Goal: Task Accomplishment & Management: Complete application form

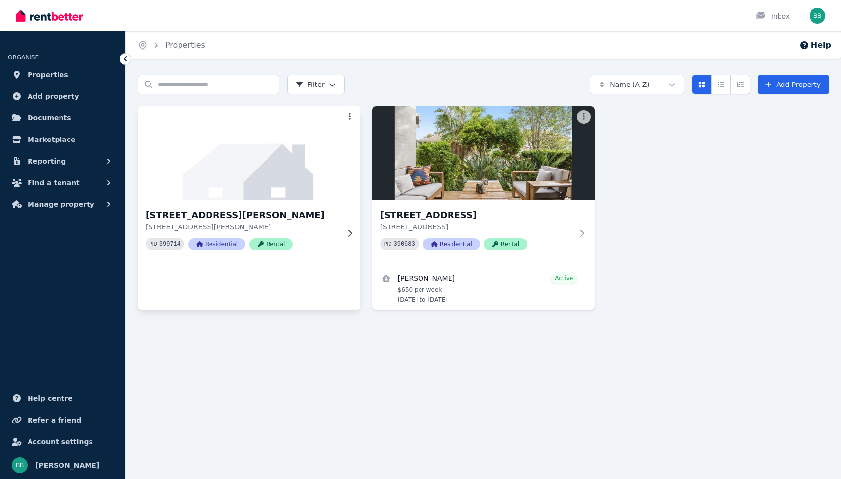
click at [291, 148] on img at bounding box center [249, 153] width 234 height 99
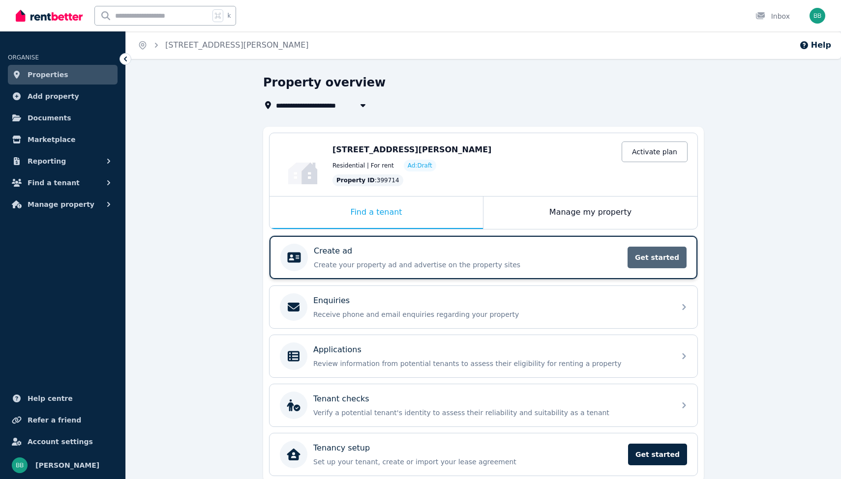
click at [643, 258] on span "Get started" at bounding box center [656, 258] width 59 height 22
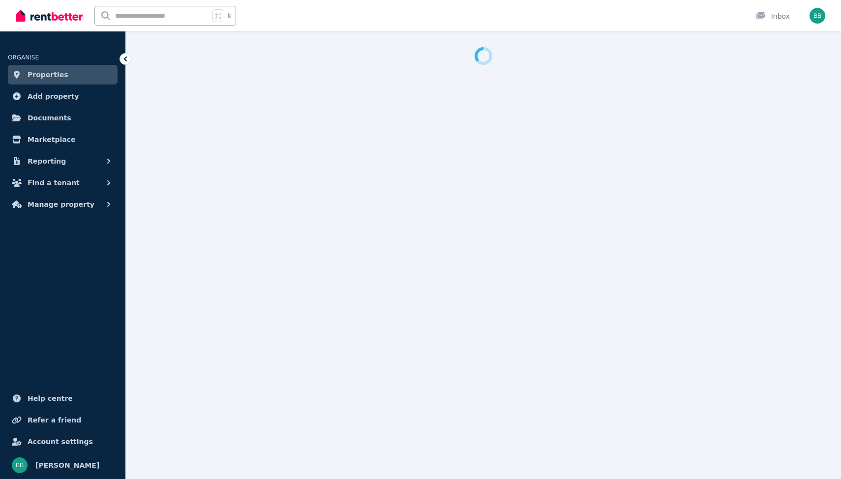
select select "***"
select select "**********"
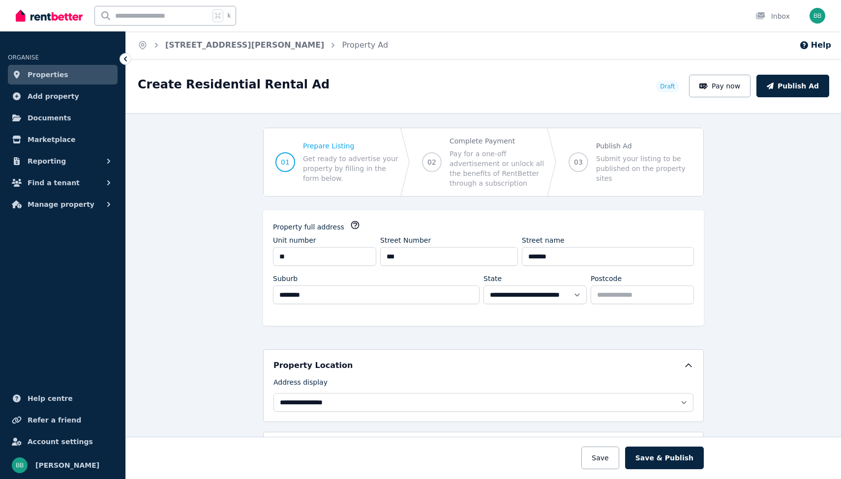
scroll to position [151, 0]
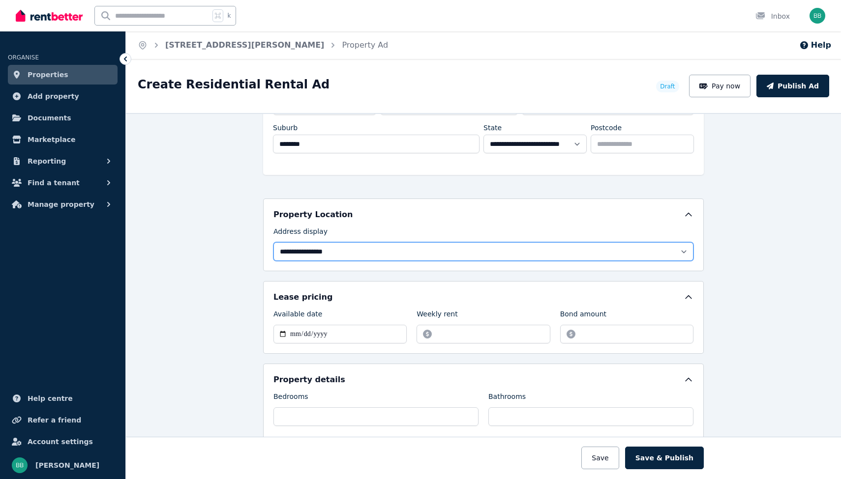
click at [421, 252] on select "**********" at bounding box center [483, 251] width 420 height 19
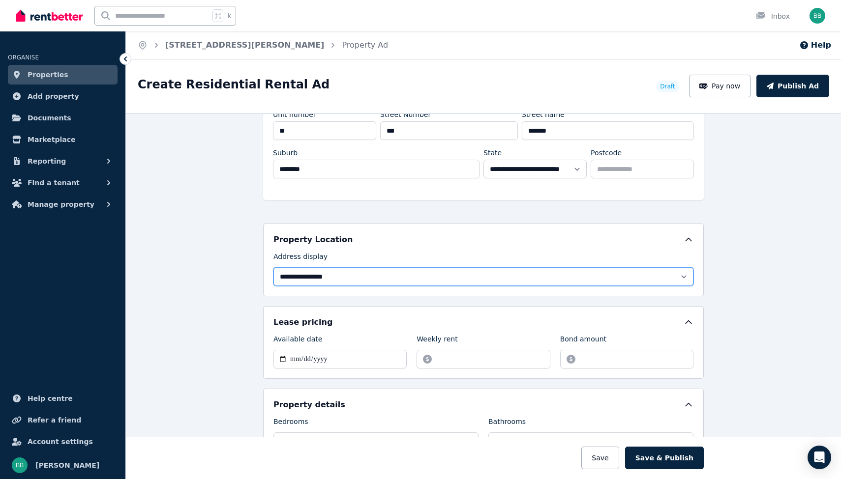
scroll to position [326, 0]
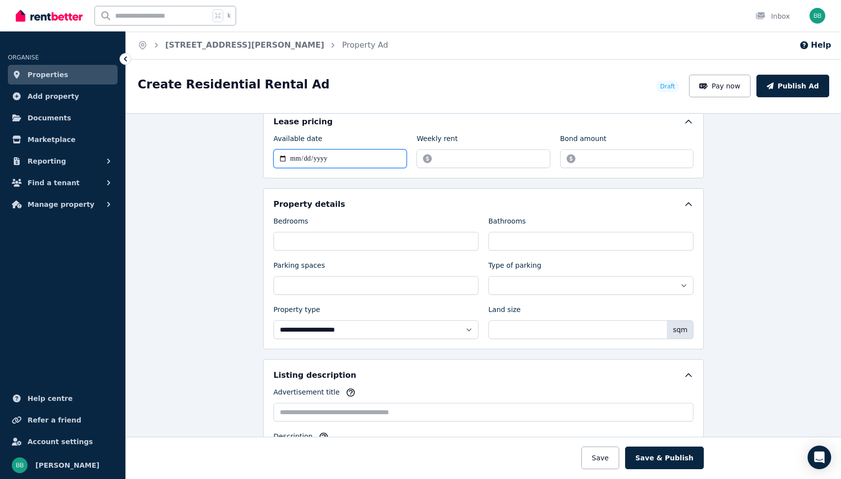
click at [294, 158] on input "Available date" at bounding box center [339, 158] width 133 height 19
type input "**********"
click at [459, 161] on input "Weekly rent" at bounding box center [482, 158] width 133 height 19
type input "***"
click at [606, 158] on input "Bond amount" at bounding box center [626, 158] width 133 height 19
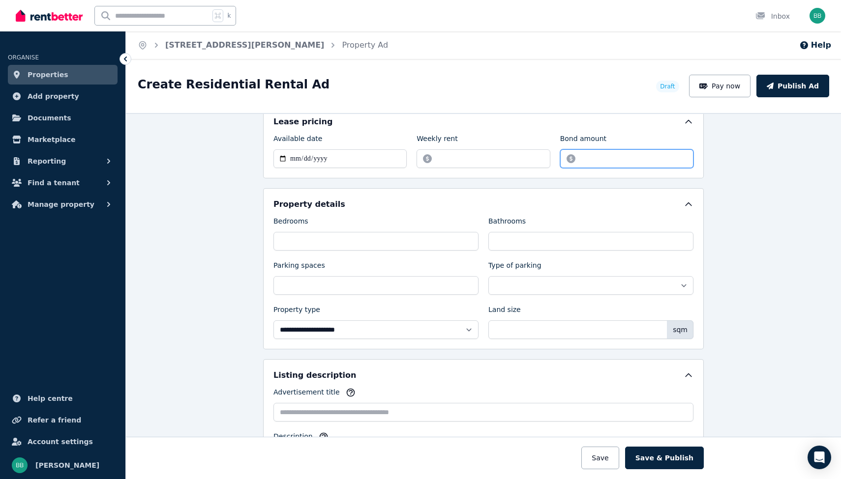
type input "****"
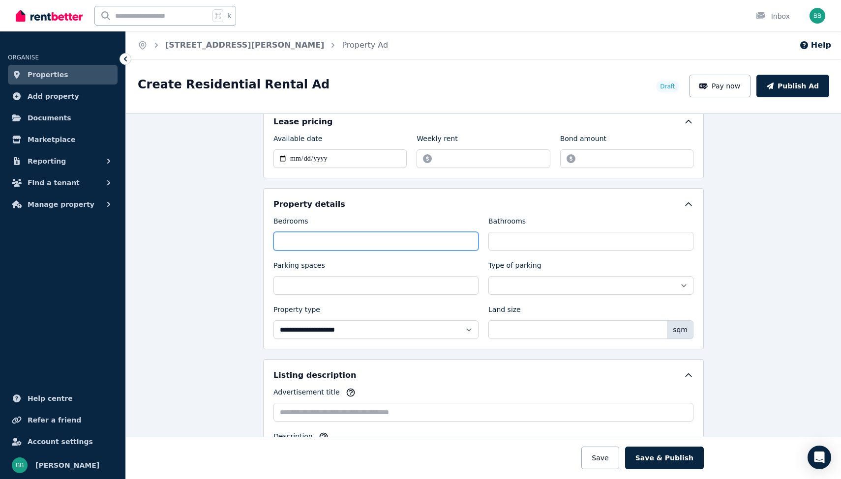
click at [344, 242] on input "Bedrooms" at bounding box center [375, 241] width 205 height 19
type input "*"
click at [502, 254] on div "**********" at bounding box center [483, 277] width 420 height 123
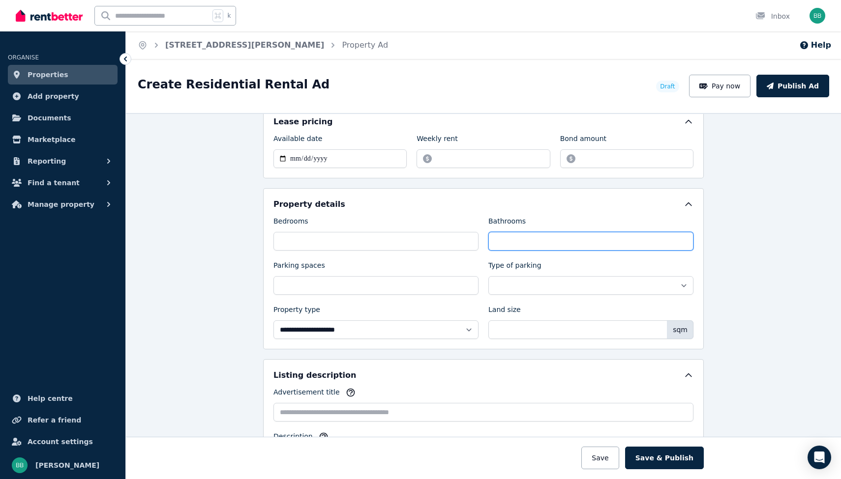
click at [507, 246] on input "Bathrooms" at bounding box center [590, 241] width 205 height 19
type input "*"
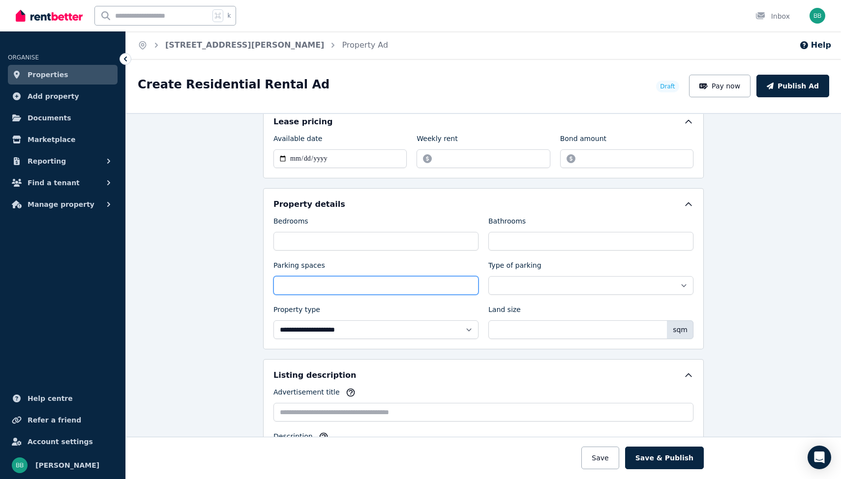
click at [357, 286] on input "Parking spaces" at bounding box center [375, 285] width 205 height 19
type input "*"
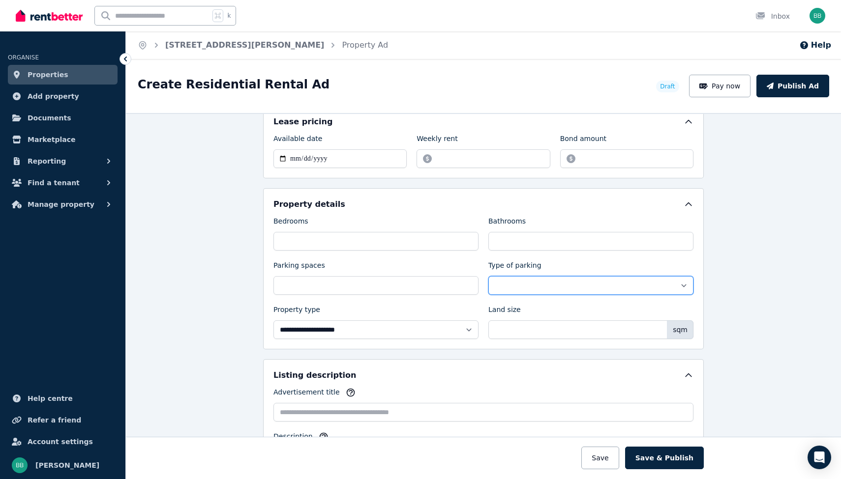
click at [527, 288] on select "**********" at bounding box center [590, 285] width 205 height 19
select select "**********"
click at [488, 276] on select "**********" at bounding box center [590, 285] width 205 height 19
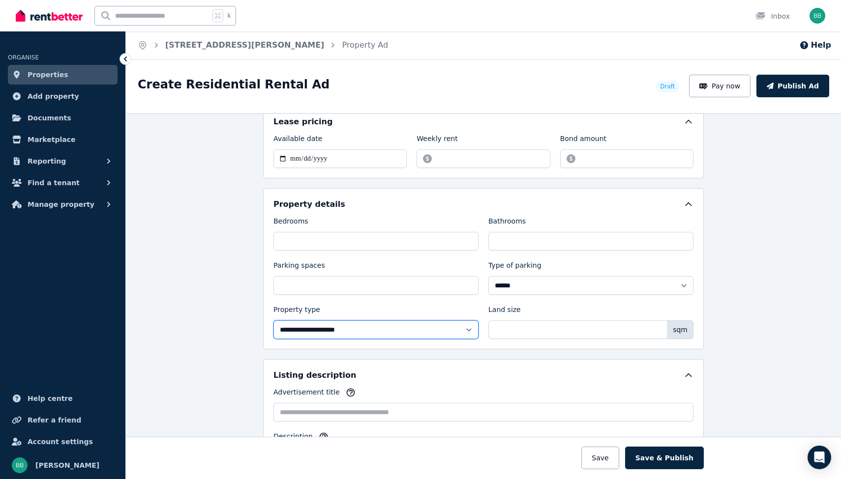
click at [336, 331] on select "**********" at bounding box center [375, 330] width 205 height 19
select select "**********"
click at [273, 321] on select "**********" at bounding box center [375, 330] width 205 height 19
click at [357, 325] on select "**********" at bounding box center [375, 330] width 205 height 19
click at [538, 335] on input "Land size" at bounding box center [590, 330] width 205 height 19
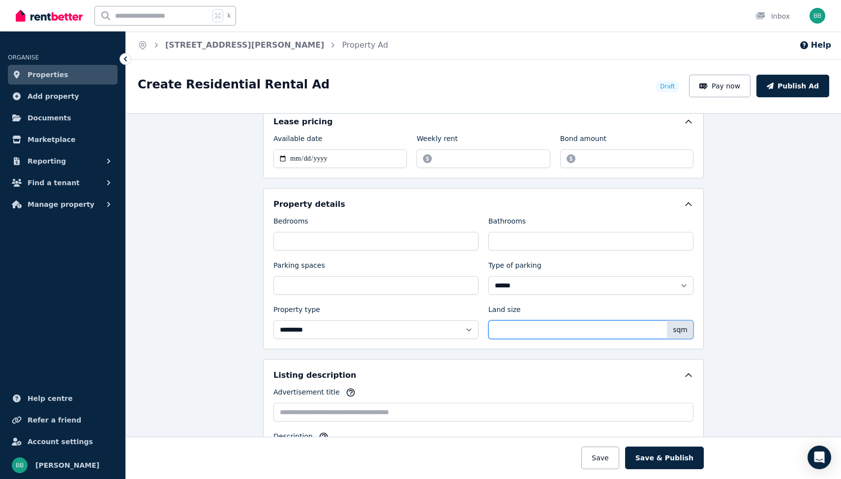
type input "**"
click at [732, 309] on div "**********" at bounding box center [483, 296] width 715 height 366
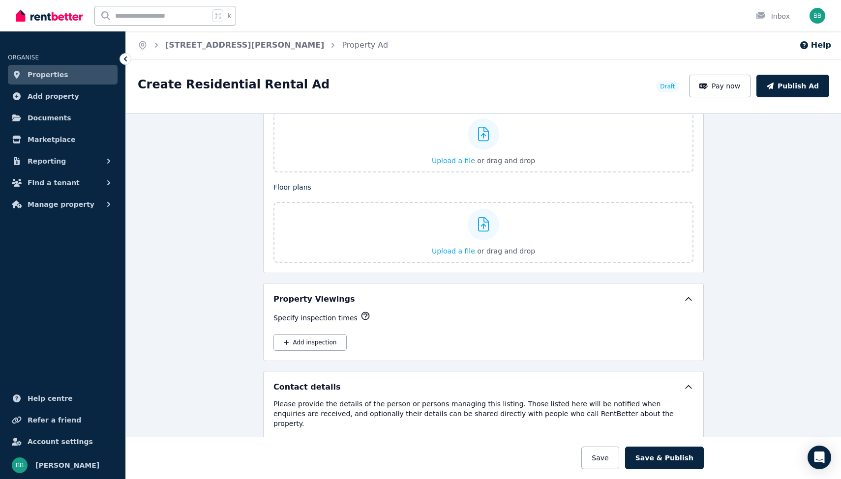
scroll to position [1163, 0]
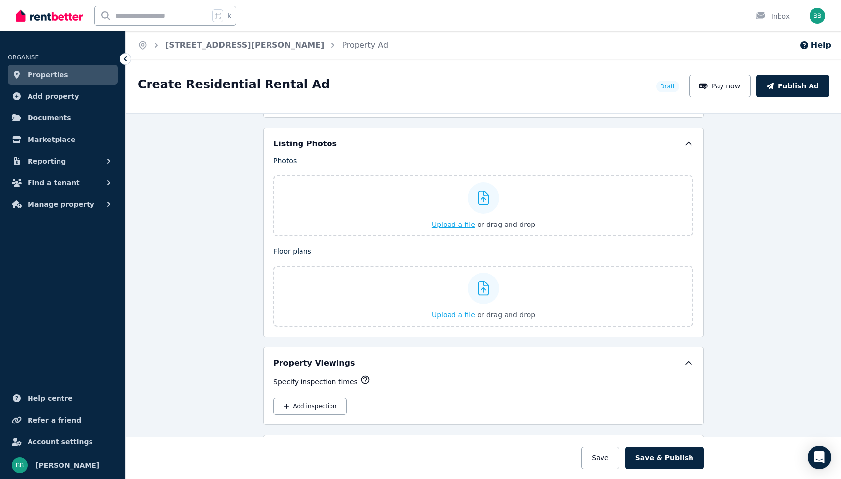
click at [460, 221] on span "Upload a file" at bounding box center [453, 225] width 43 height 8
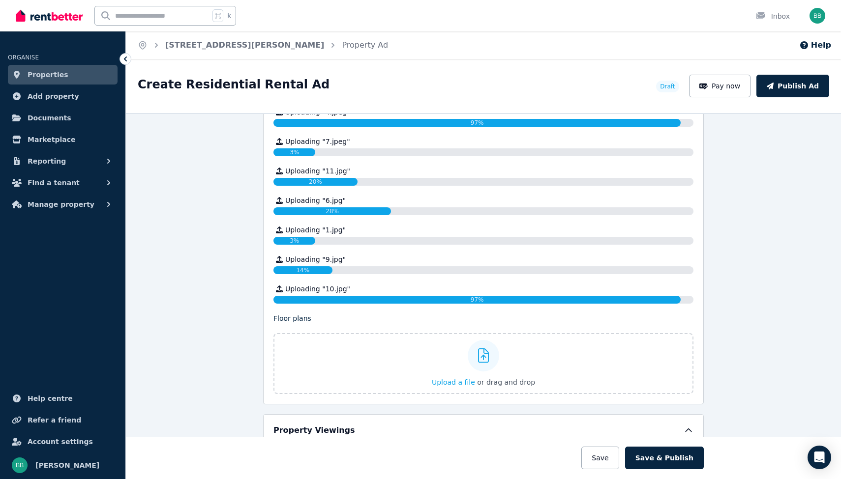
scroll to position [1409, 0]
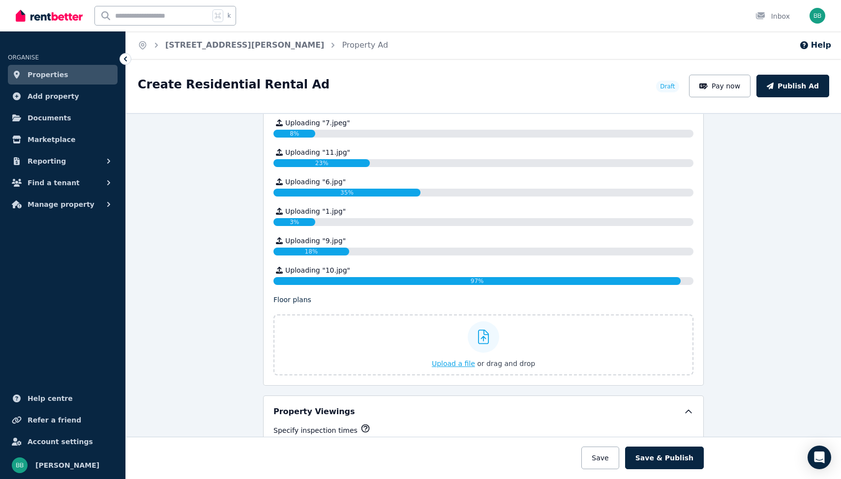
click at [461, 359] on button "Upload a file or drag and drop" at bounding box center [483, 364] width 103 height 10
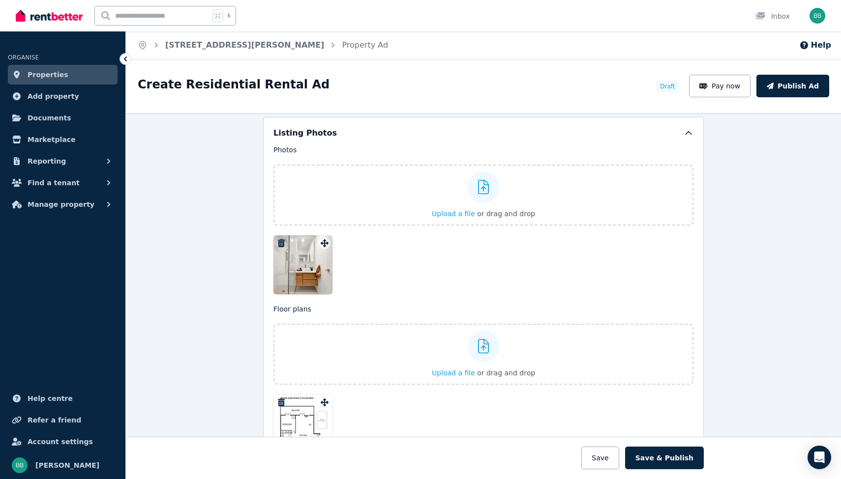
scroll to position [1189, 0]
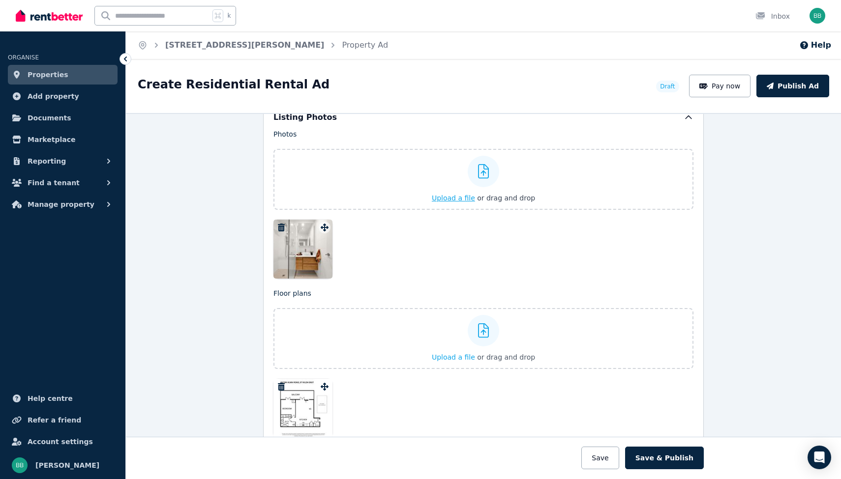
click at [463, 195] on span "Upload a file" at bounding box center [453, 198] width 43 height 8
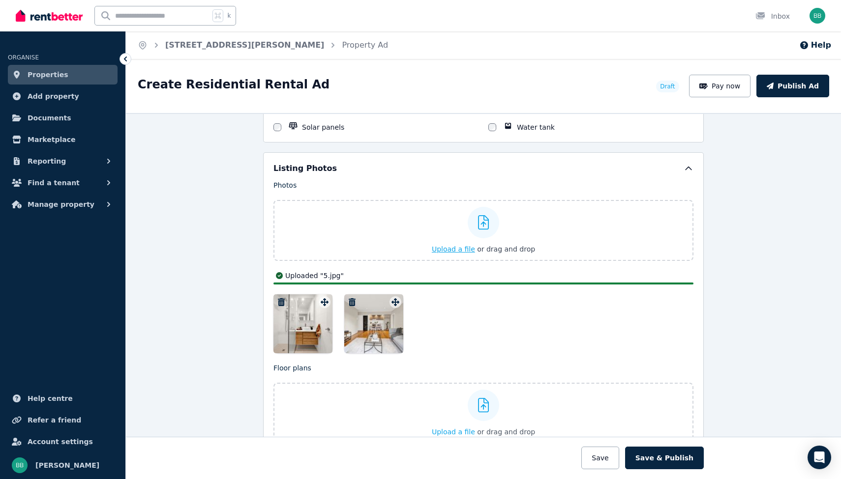
scroll to position [1100, 0]
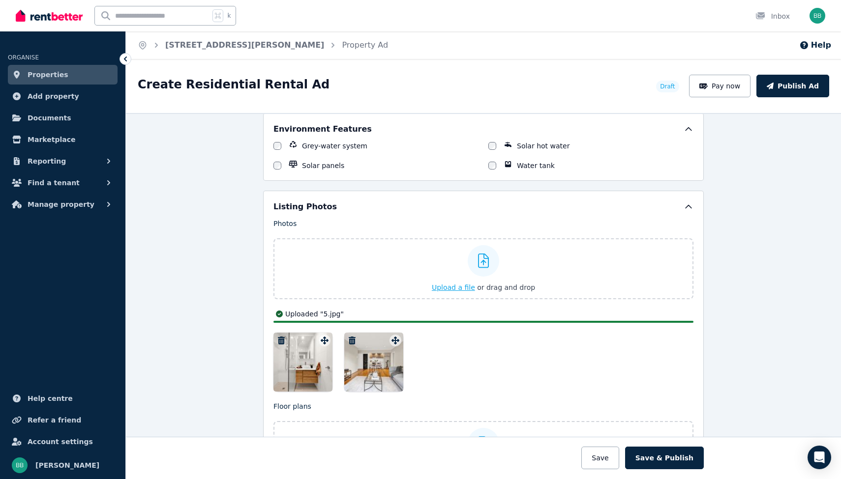
click at [457, 285] on span "Upload a file" at bounding box center [453, 288] width 43 height 8
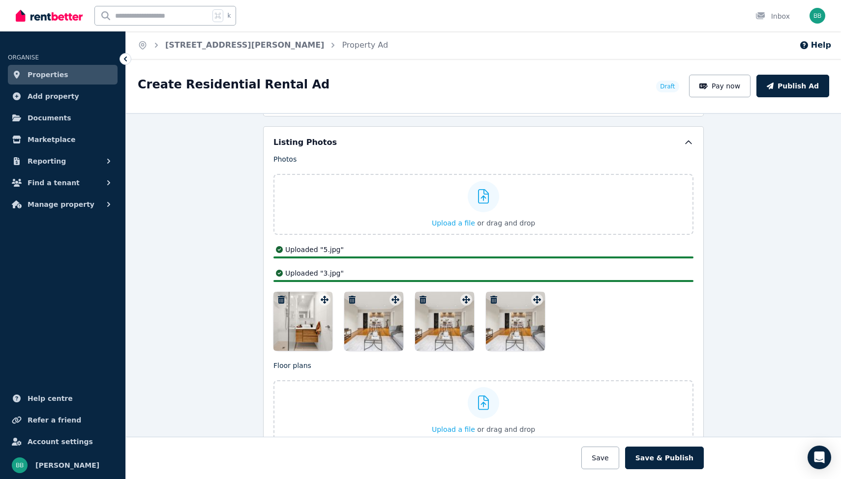
scroll to position [1185, 0]
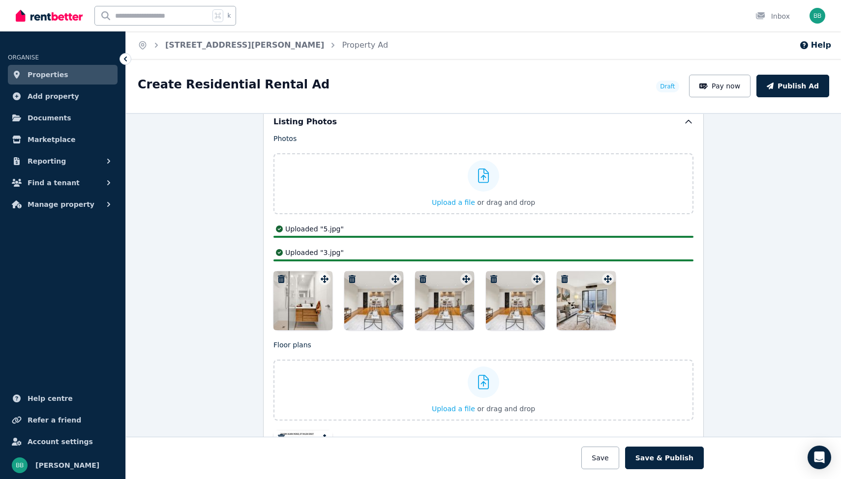
click at [353, 278] on icon "button" at bounding box center [352, 279] width 10 height 8
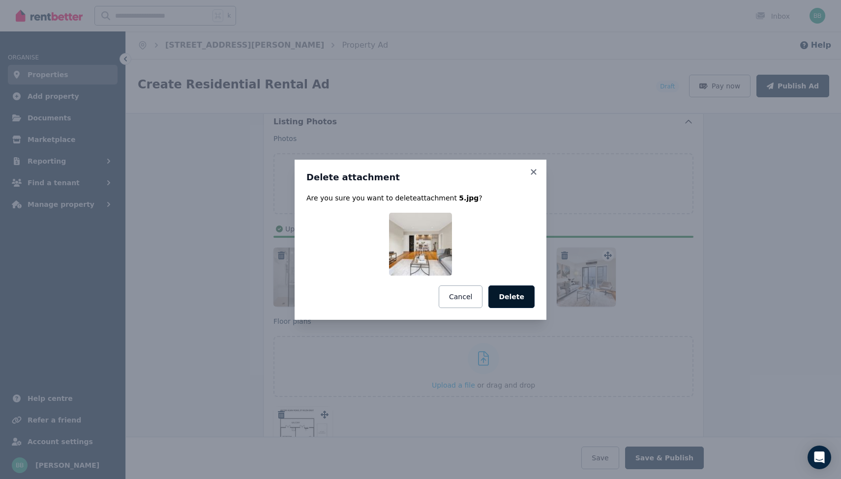
click at [520, 298] on button "Delete" at bounding box center [511, 297] width 46 height 23
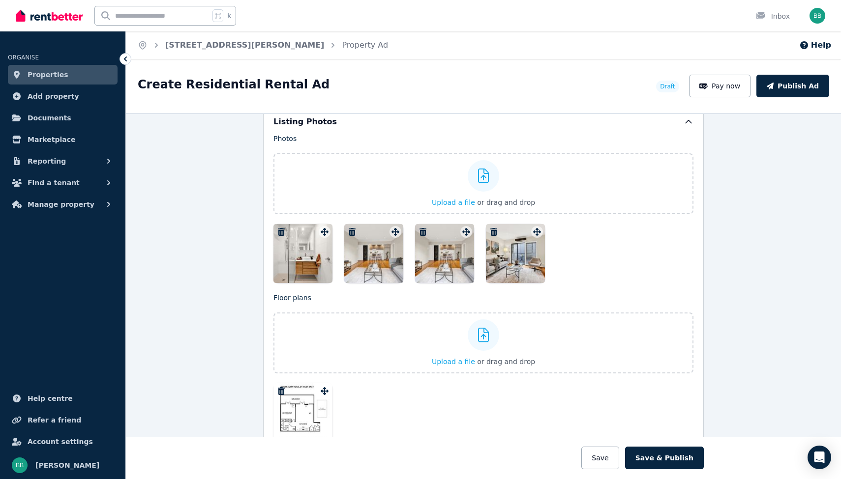
click at [353, 232] on icon "button" at bounding box center [352, 232] width 7 height 8
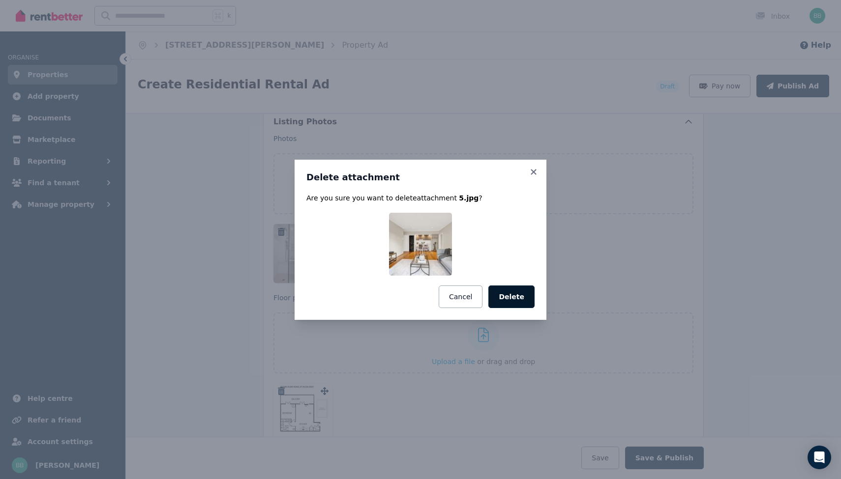
click at [518, 297] on button "Delete" at bounding box center [511, 297] width 46 height 23
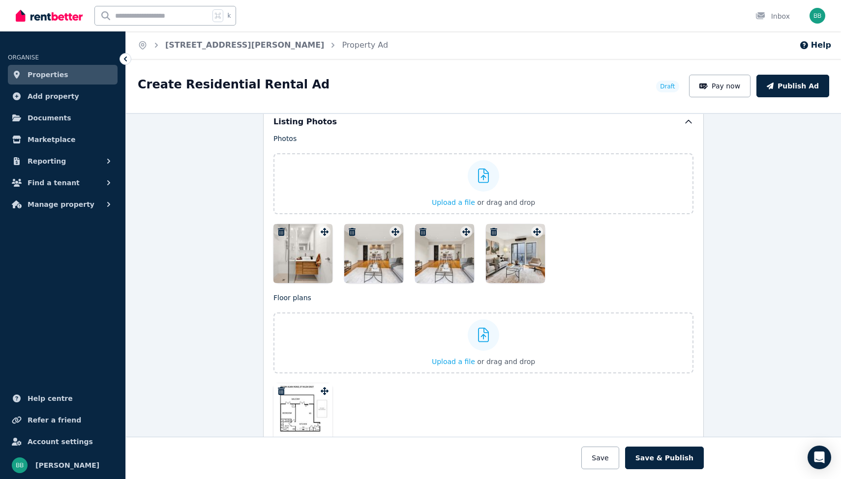
click at [352, 231] on icon "button" at bounding box center [352, 232] width 7 height 8
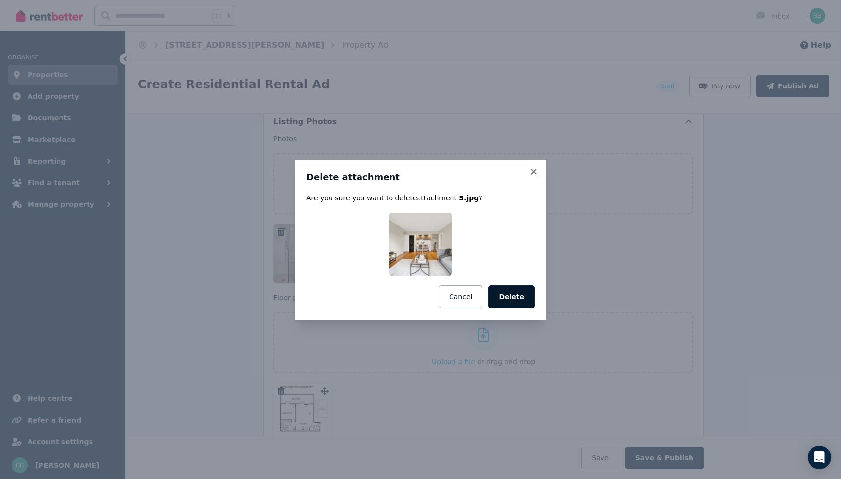
click at [518, 293] on button "Delete" at bounding box center [511, 297] width 46 height 23
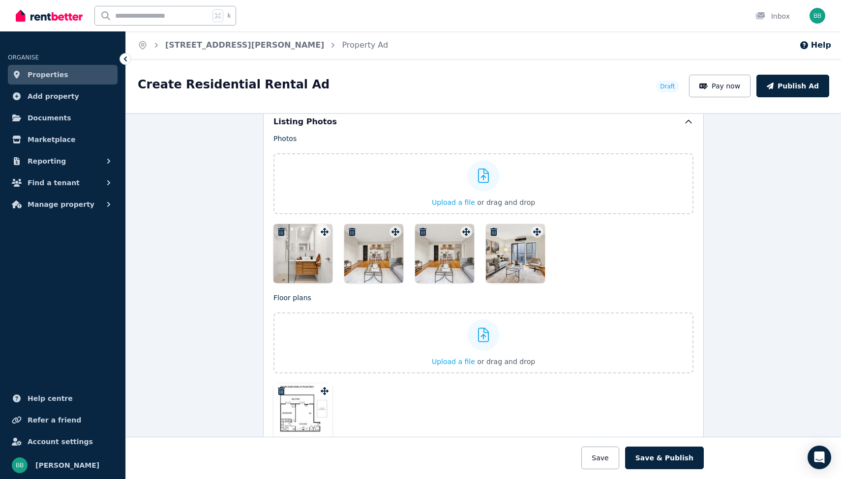
click at [425, 231] on icon "button" at bounding box center [422, 232] width 7 height 8
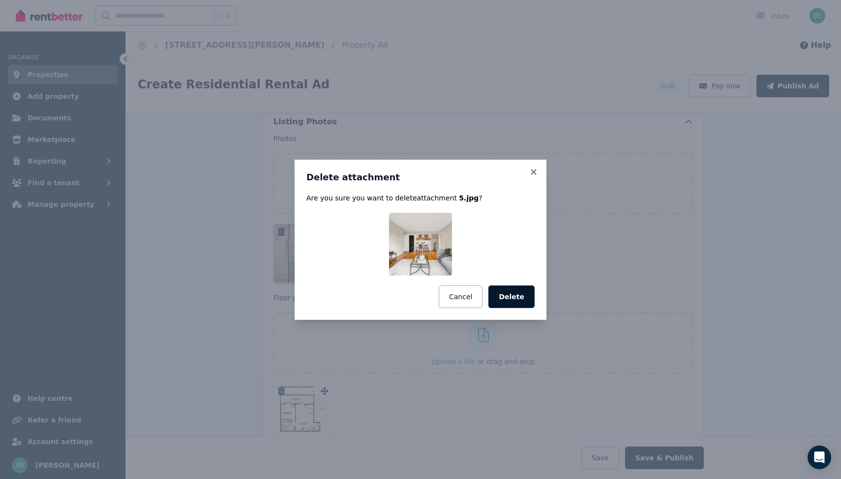
click at [506, 296] on button "Delete" at bounding box center [511, 297] width 46 height 23
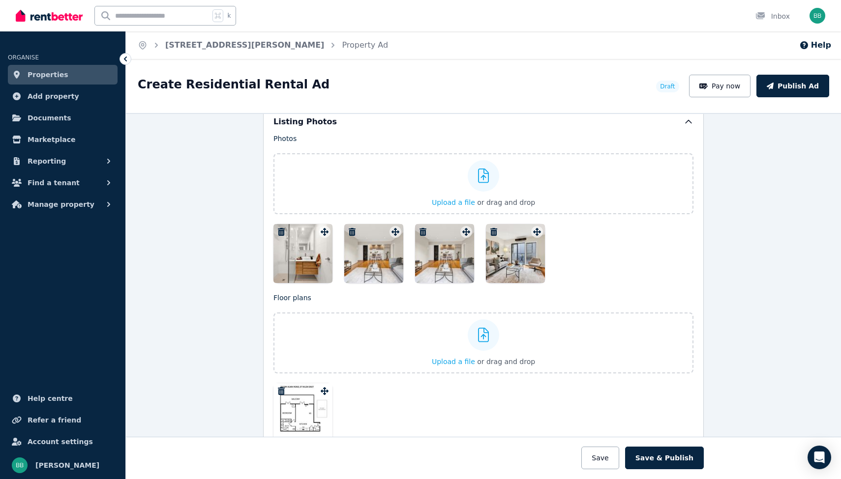
click at [596, 248] on div at bounding box center [483, 253] width 420 height 59
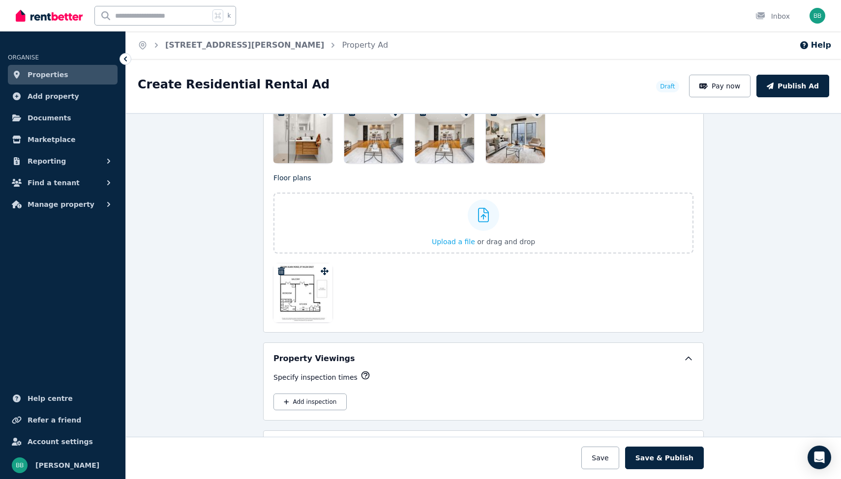
scroll to position [1213, 0]
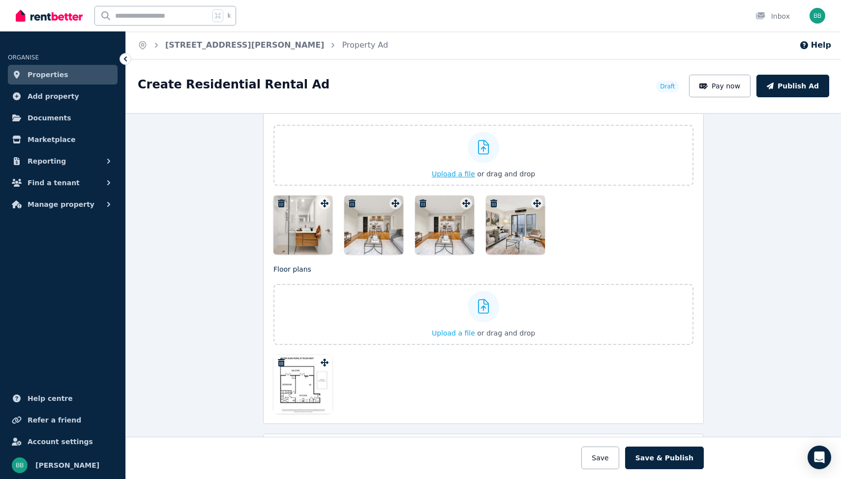
click at [448, 173] on span "Upload a file" at bounding box center [453, 174] width 43 height 8
click at [517, 222] on div at bounding box center [515, 225] width 59 height 59
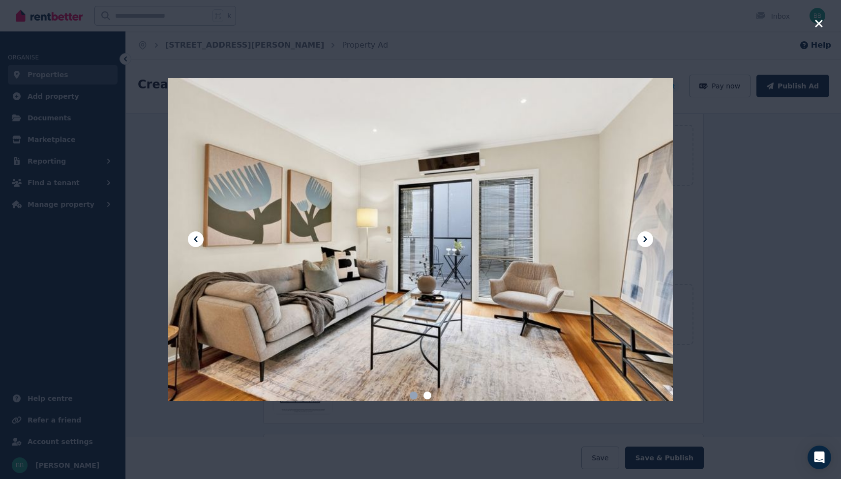
click at [190, 240] on icon at bounding box center [196, 240] width 12 height 12
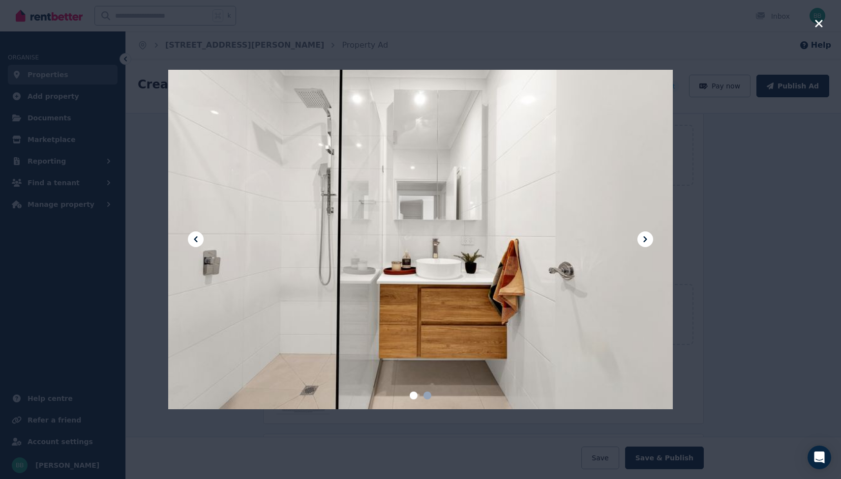
click at [190, 240] on icon at bounding box center [196, 240] width 12 height 12
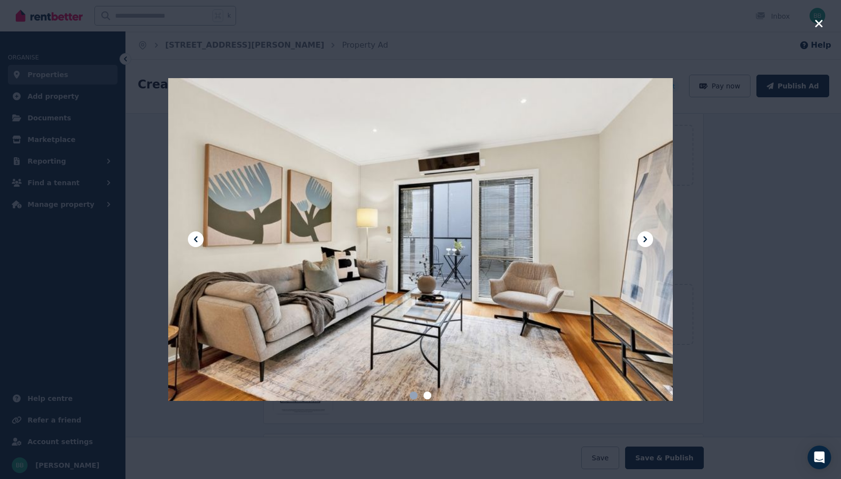
click at [190, 240] on icon at bounding box center [196, 240] width 12 height 12
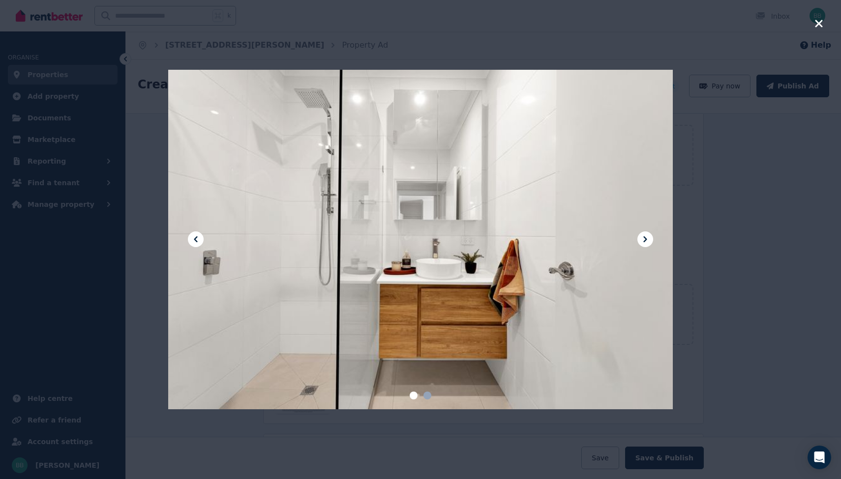
click at [190, 240] on icon at bounding box center [196, 240] width 12 height 12
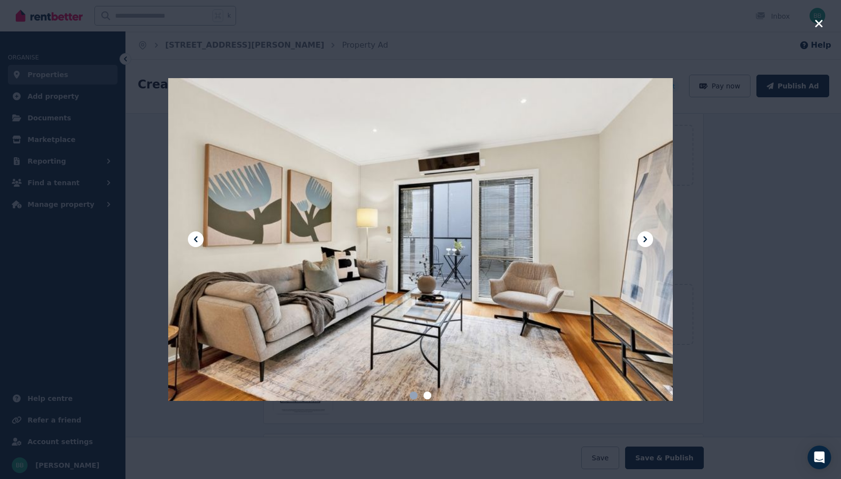
click at [190, 240] on icon at bounding box center [196, 240] width 12 height 12
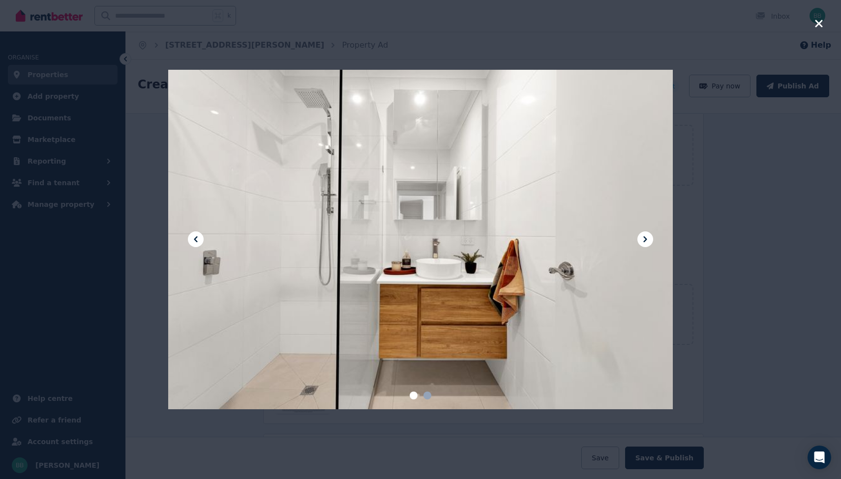
click at [190, 240] on icon at bounding box center [196, 240] width 12 height 12
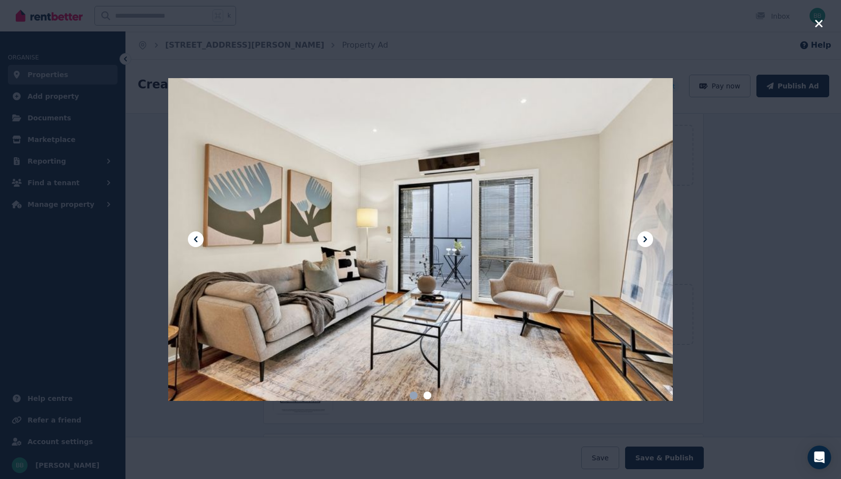
click at [190, 240] on icon at bounding box center [196, 240] width 12 height 12
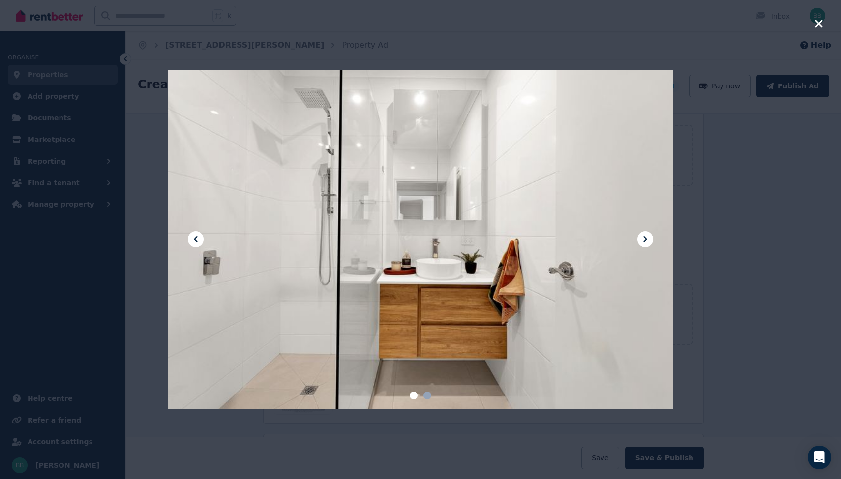
click at [190, 240] on icon at bounding box center [196, 240] width 12 height 12
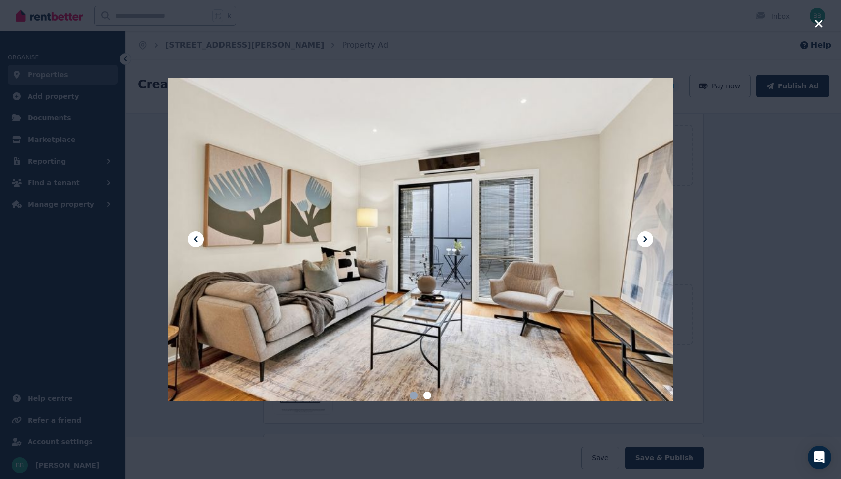
click at [753, 194] on div at bounding box center [420, 239] width 841 height 479
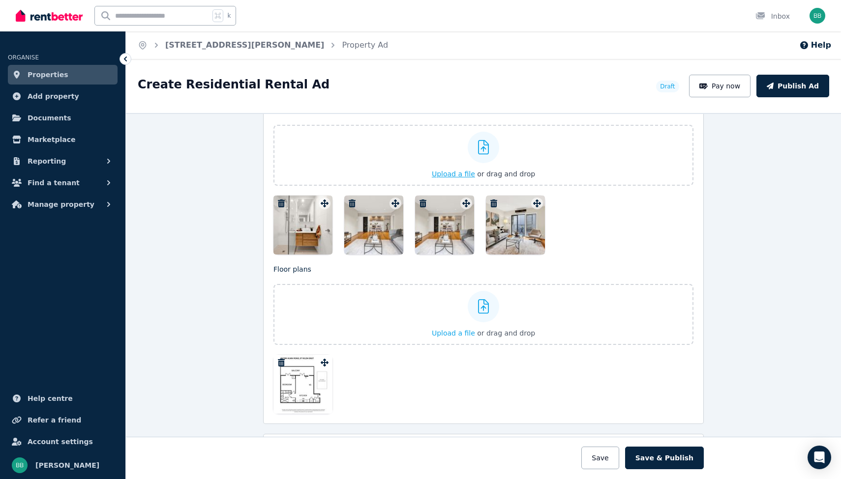
click at [456, 171] on span "Upload a file" at bounding box center [453, 174] width 43 height 8
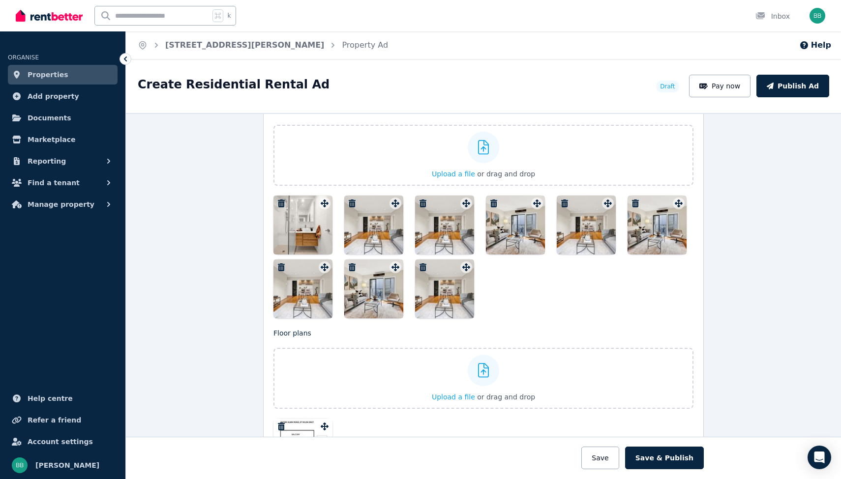
click at [303, 212] on div at bounding box center [302, 225] width 59 height 59
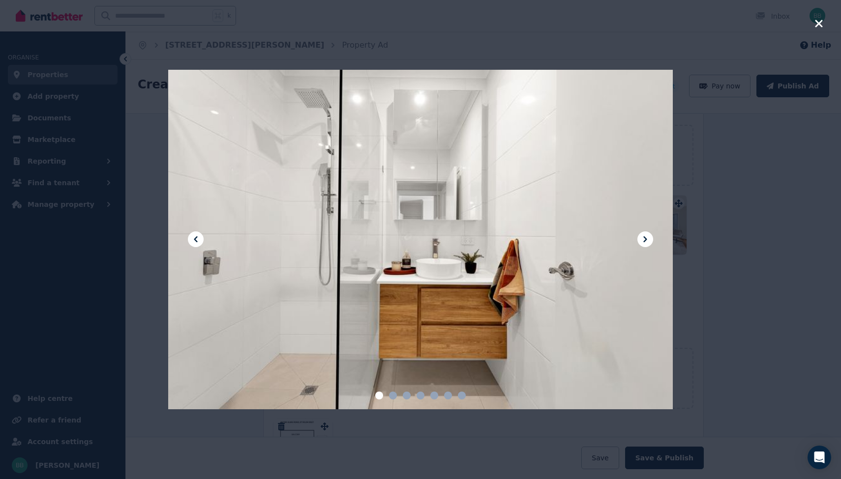
click at [647, 243] on icon at bounding box center [645, 240] width 12 height 12
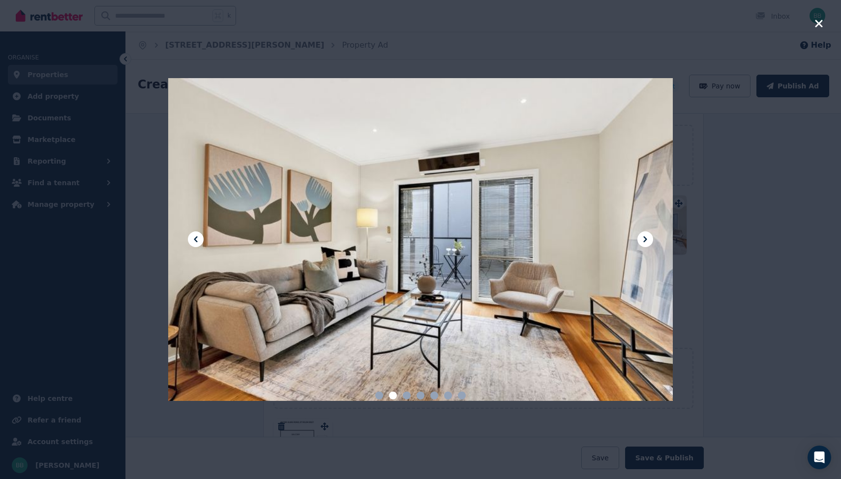
click at [647, 243] on icon at bounding box center [645, 240] width 12 height 12
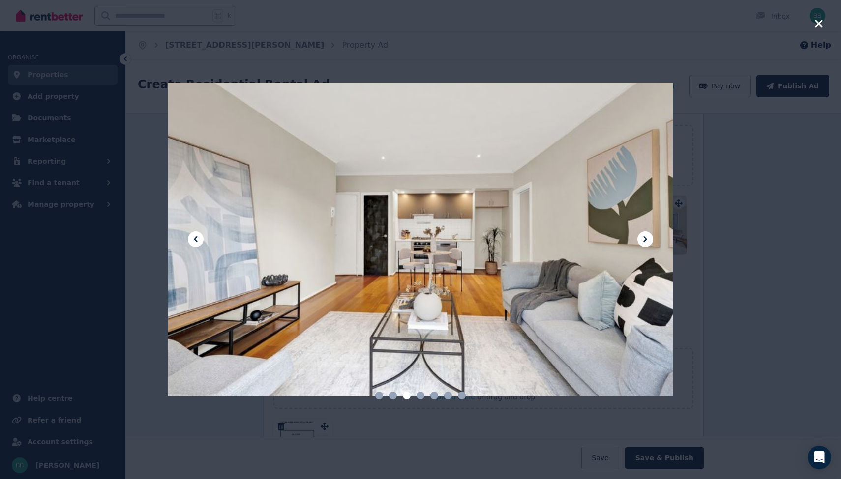
click at [647, 243] on icon at bounding box center [645, 240] width 12 height 12
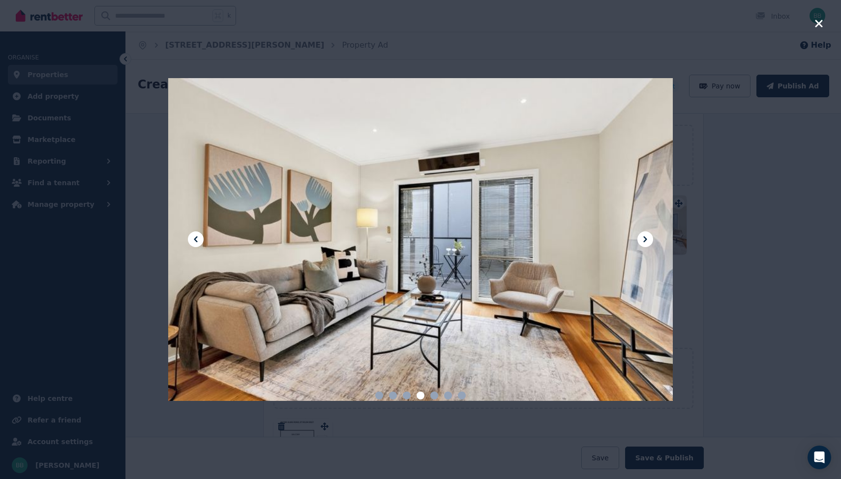
click at [647, 243] on icon at bounding box center [645, 240] width 12 height 12
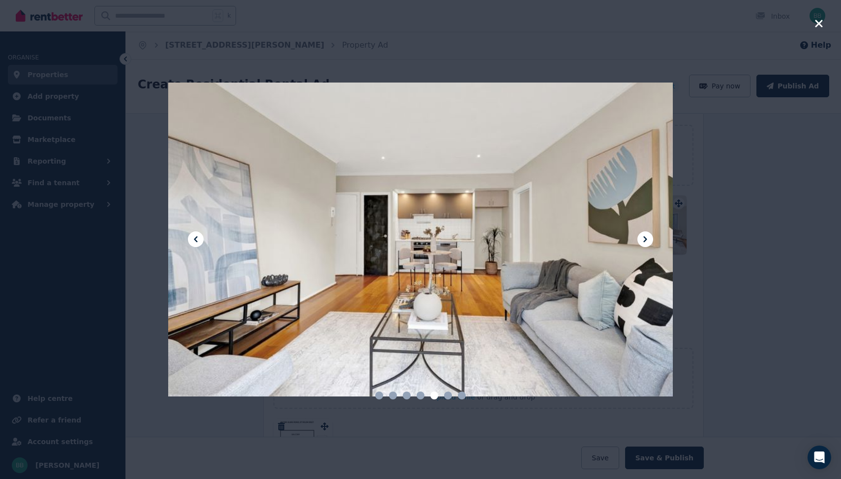
click at [647, 243] on icon at bounding box center [645, 240] width 12 height 12
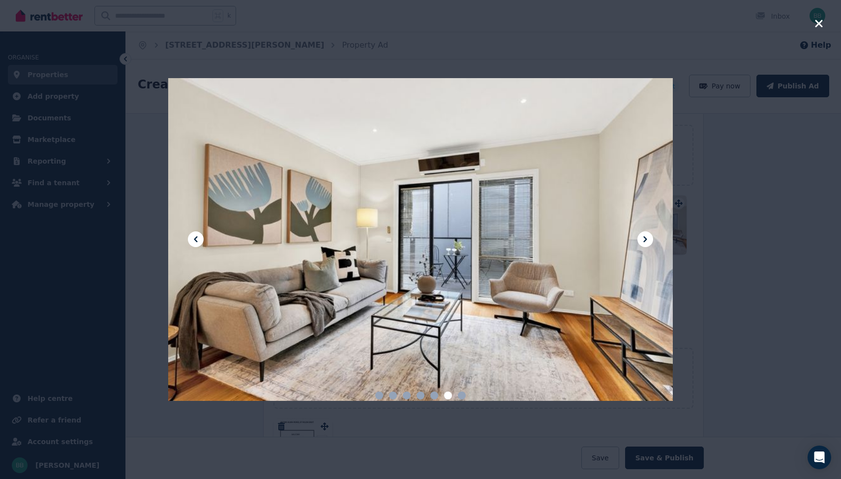
click at [647, 243] on icon at bounding box center [645, 240] width 12 height 12
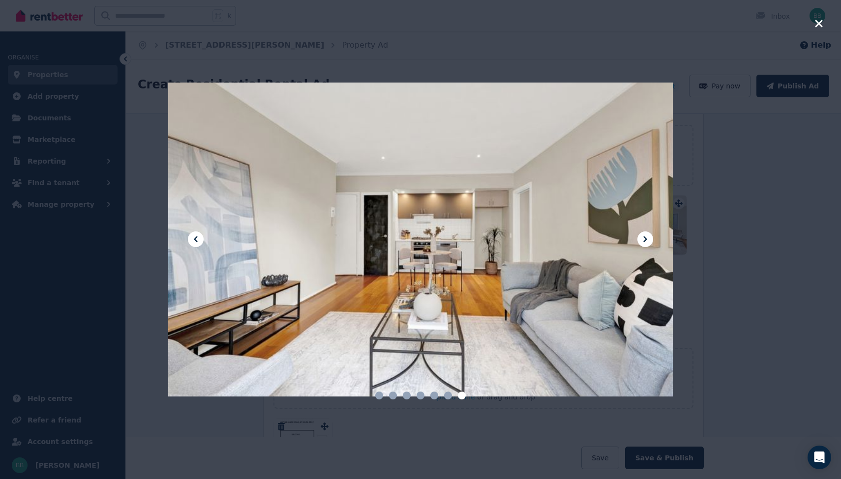
click at [647, 243] on icon at bounding box center [645, 240] width 12 height 12
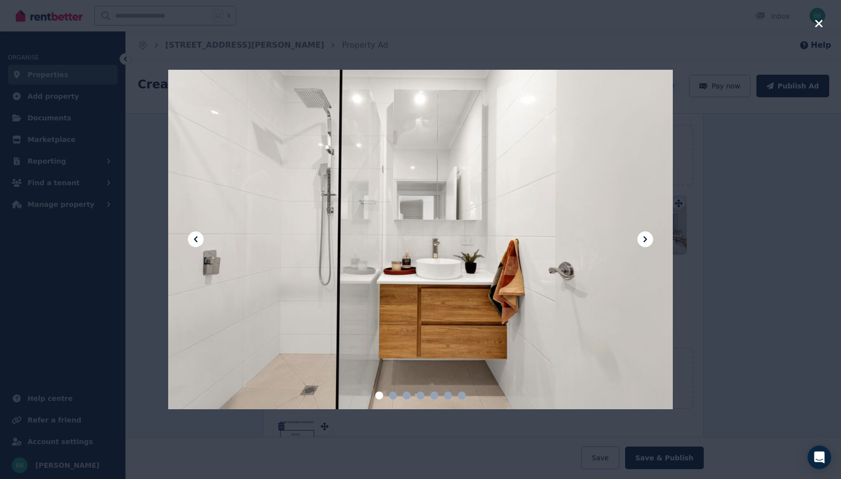
click at [647, 243] on icon at bounding box center [645, 240] width 12 height 12
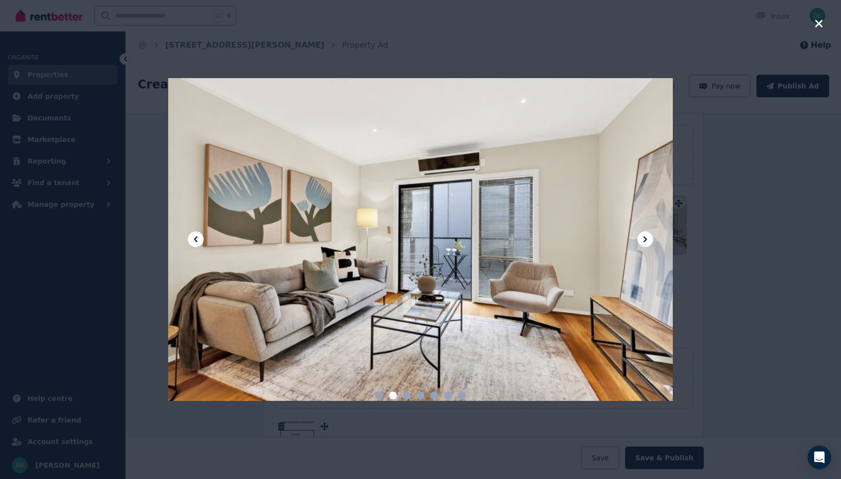
click at [647, 243] on icon at bounding box center [645, 240] width 12 height 12
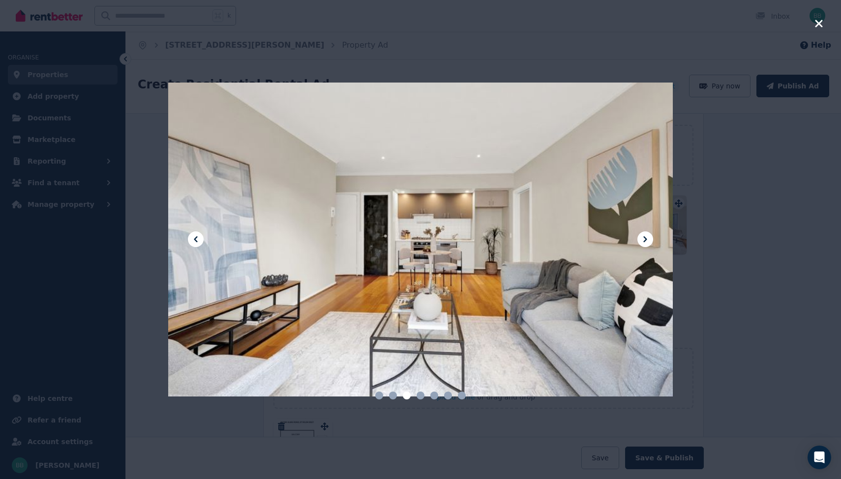
click at [647, 243] on icon at bounding box center [645, 240] width 12 height 12
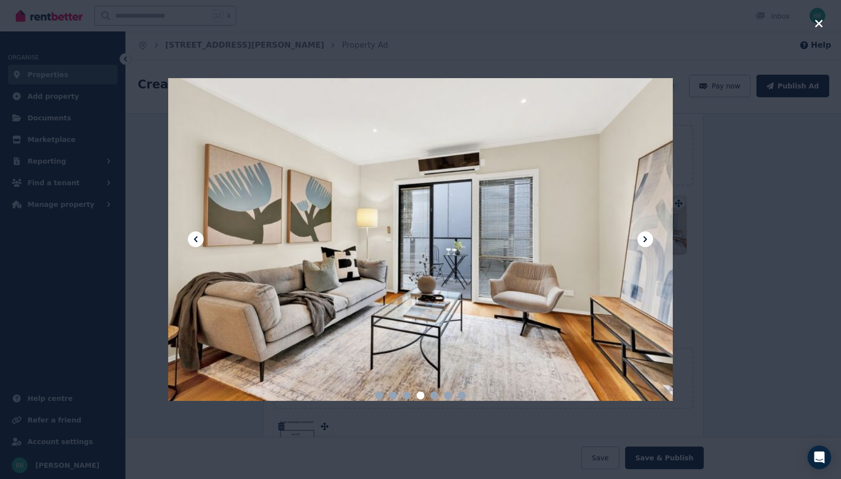
click at [647, 243] on icon at bounding box center [645, 240] width 12 height 12
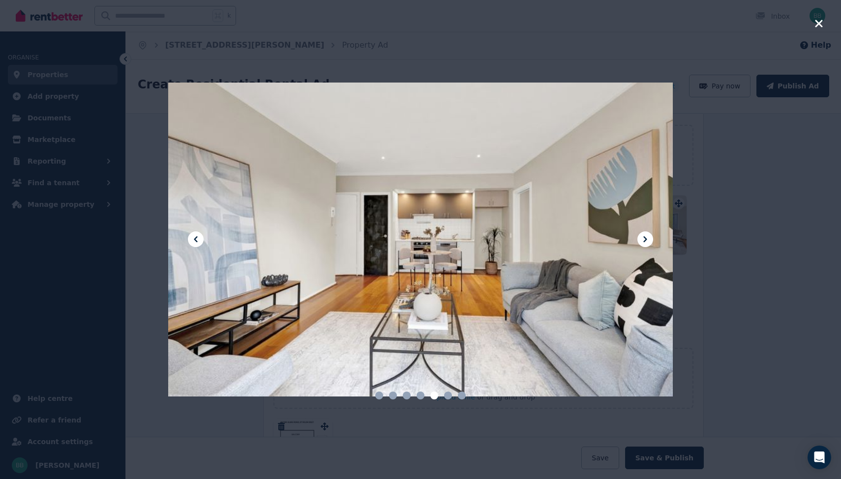
click at [199, 237] on icon at bounding box center [196, 240] width 12 height 12
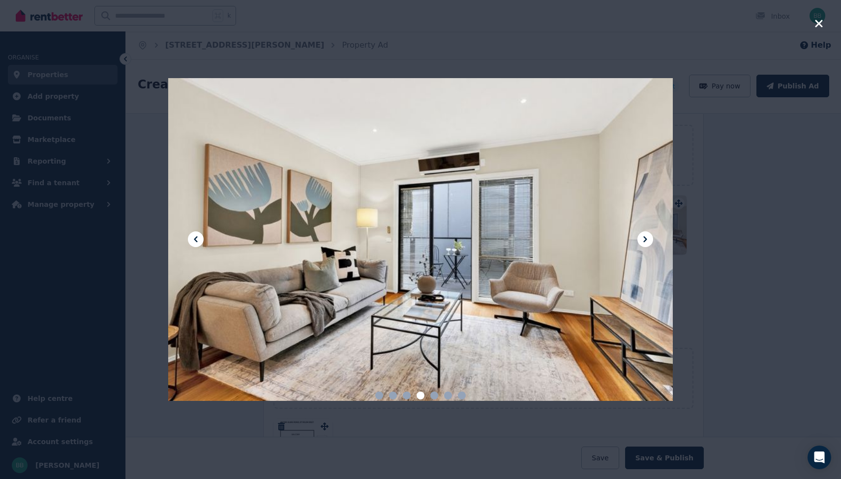
click at [199, 237] on icon at bounding box center [196, 240] width 12 height 12
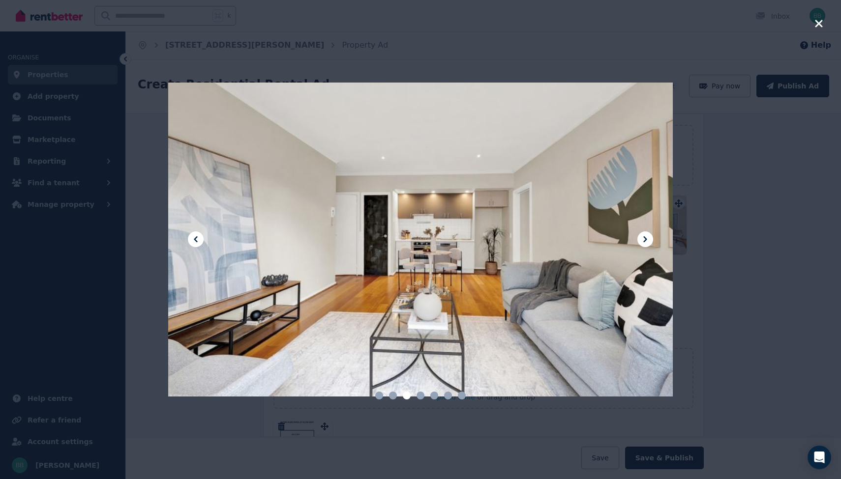
click at [199, 237] on icon at bounding box center [196, 240] width 12 height 12
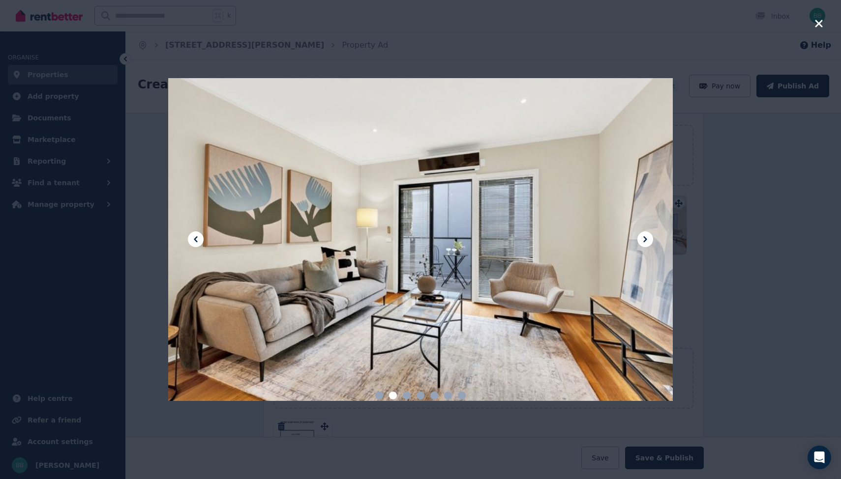
click at [199, 237] on icon at bounding box center [196, 240] width 12 height 12
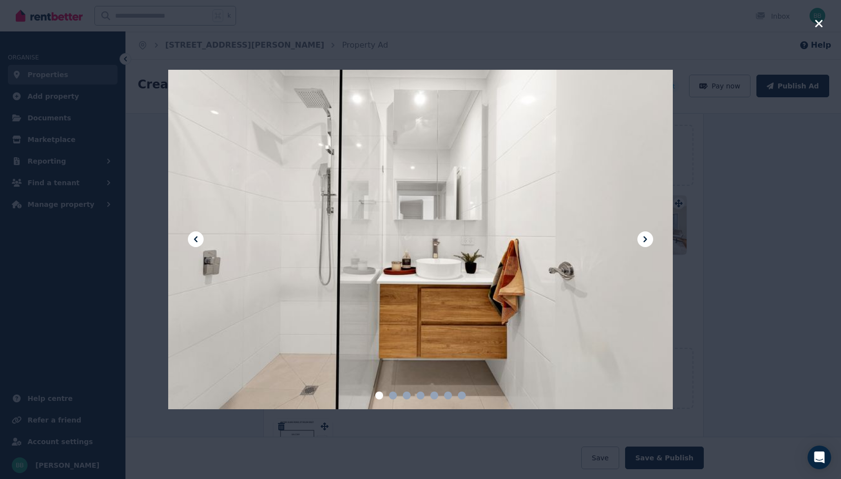
click at [646, 241] on icon at bounding box center [645, 240] width 12 height 12
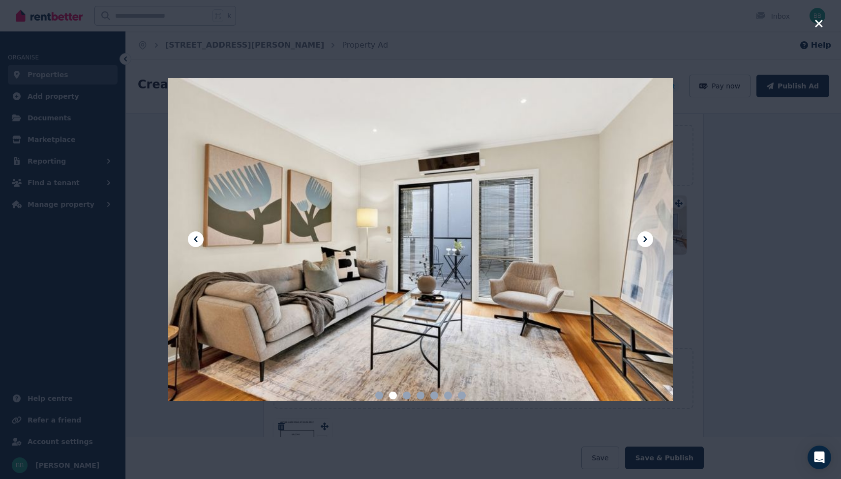
click at [646, 241] on icon at bounding box center [645, 240] width 12 height 12
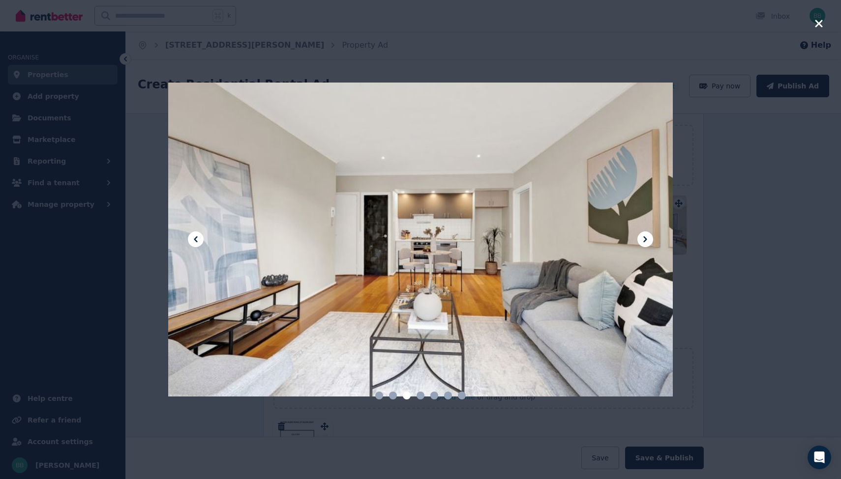
click at [646, 241] on icon at bounding box center [645, 240] width 12 height 12
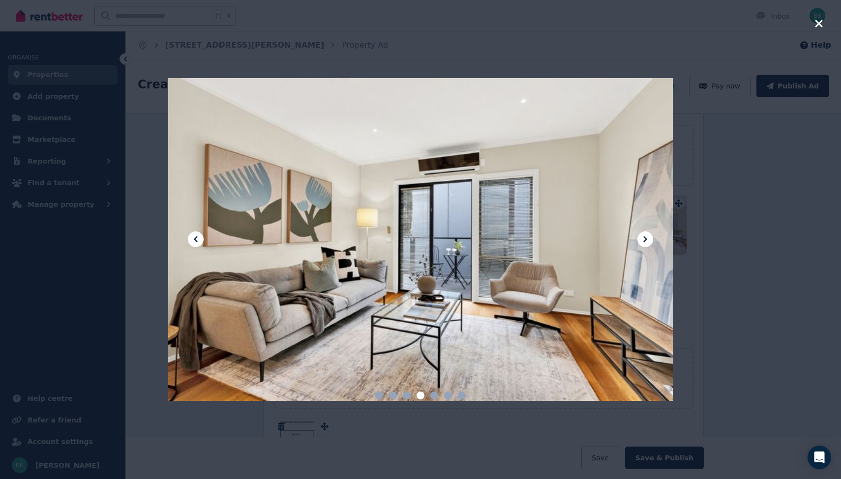
click at [646, 241] on icon at bounding box center [645, 240] width 12 height 12
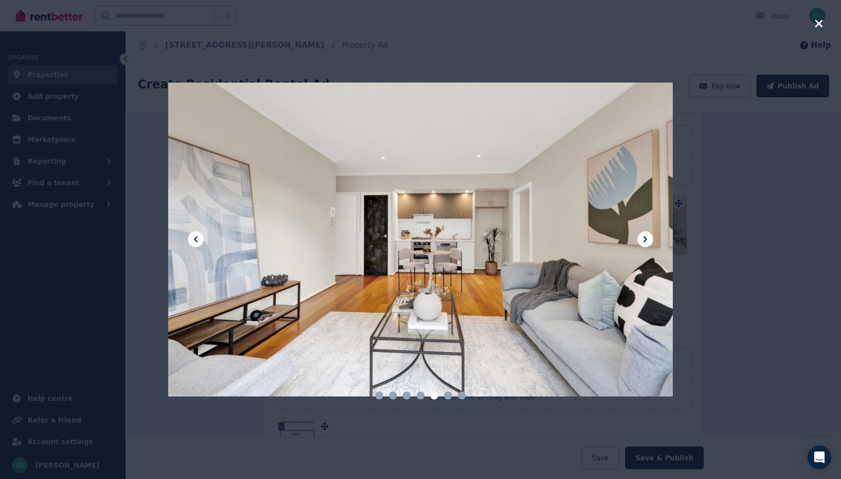
click at [646, 241] on icon at bounding box center [645, 240] width 12 height 12
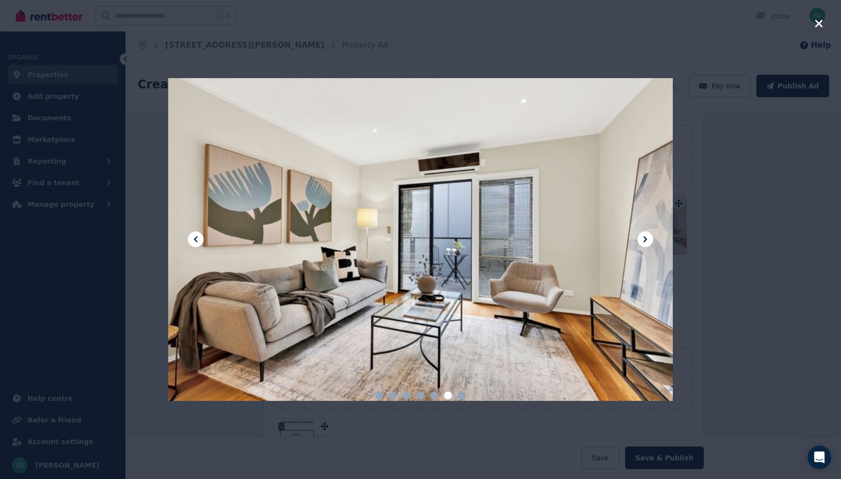
click at [646, 241] on icon at bounding box center [645, 240] width 12 height 12
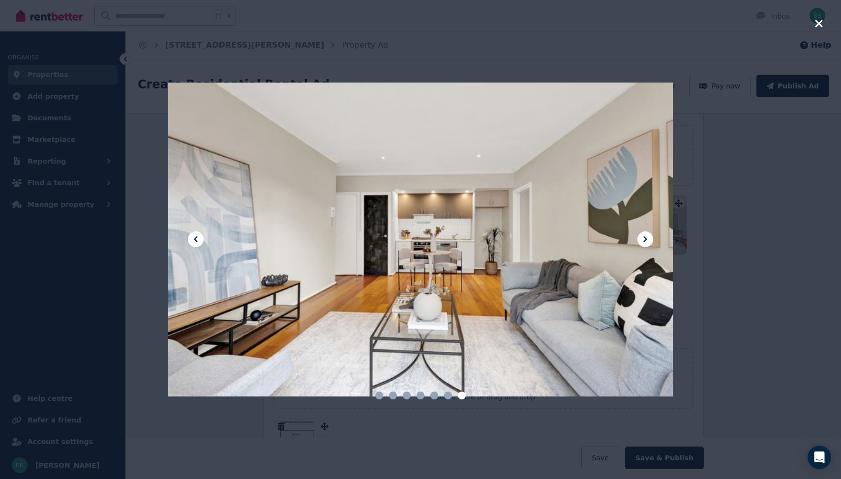
click at [646, 241] on icon at bounding box center [645, 240] width 12 height 12
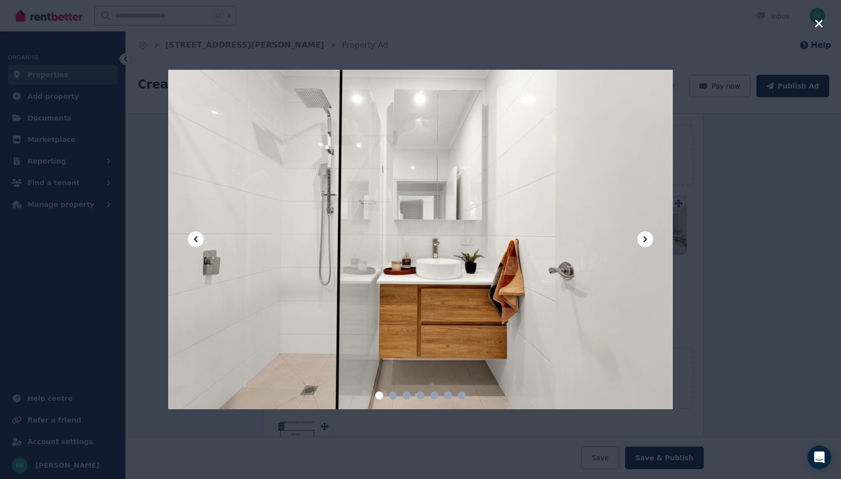
click at [646, 241] on icon at bounding box center [645, 240] width 12 height 12
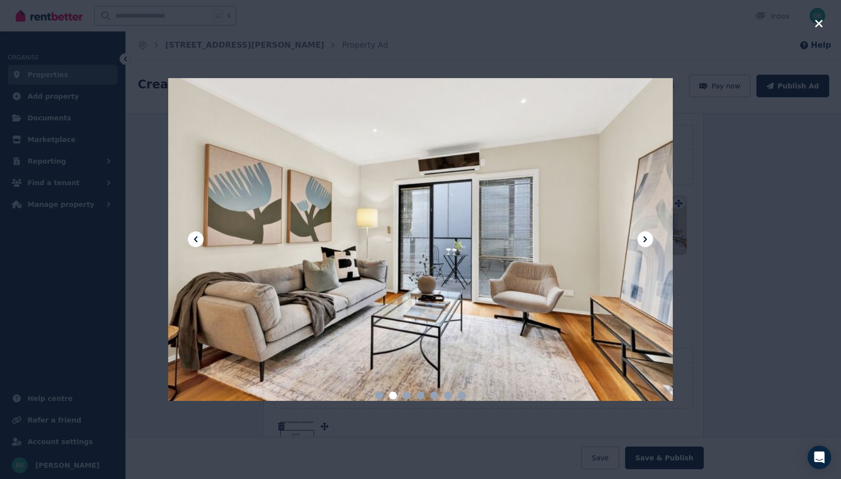
click at [816, 25] on icon "button" at bounding box center [818, 24] width 9 height 12
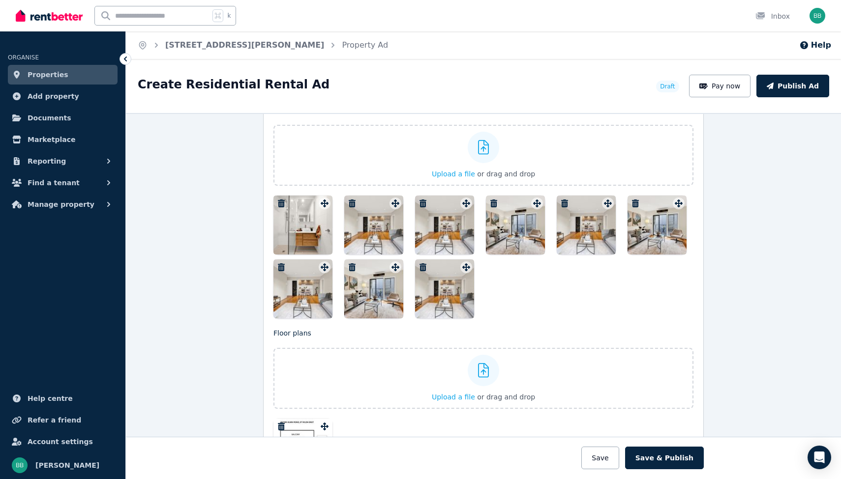
click at [353, 204] on icon "button" at bounding box center [352, 204] width 7 height 8
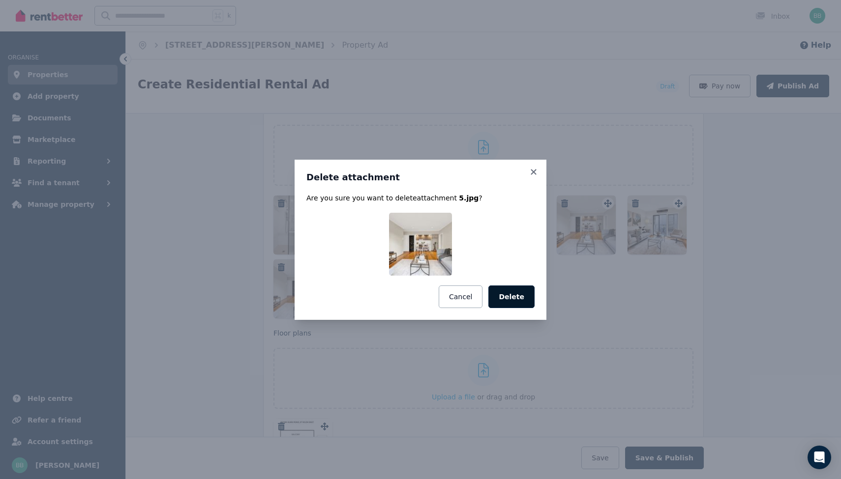
click at [529, 298] on button "Delete" at bounding box center [511, 297] width 46 height 23
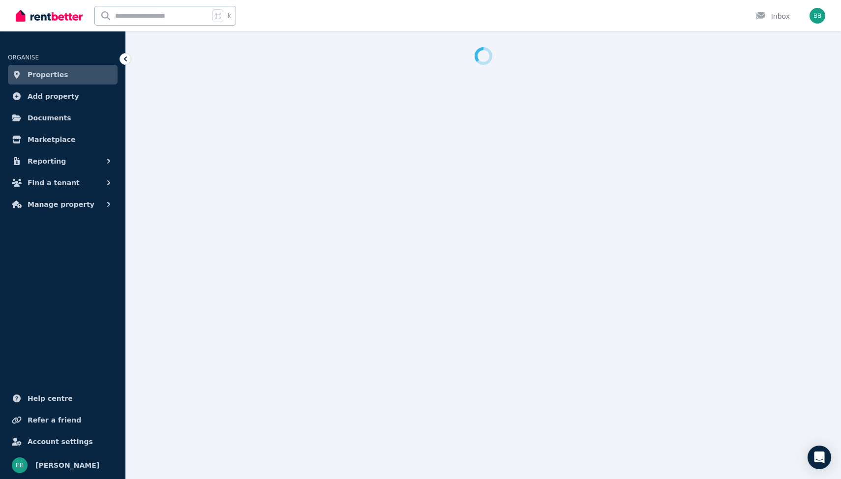
select select "***"
select select "**********"
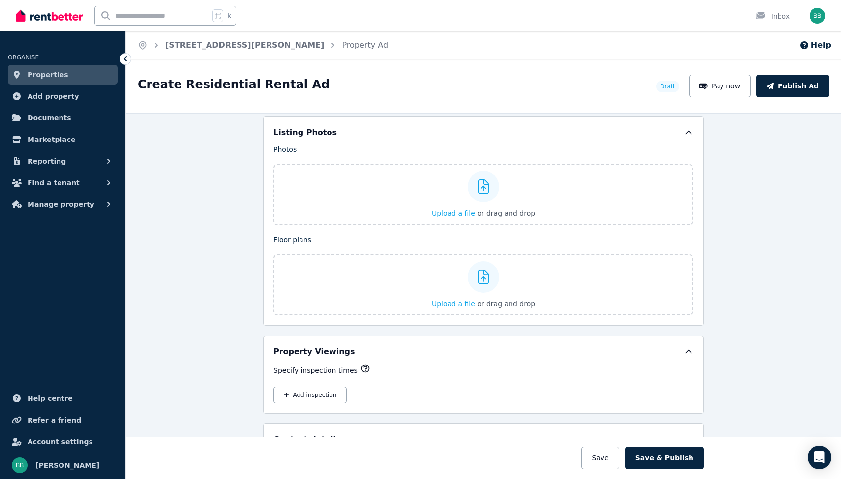
scroll to position [1148, 0]
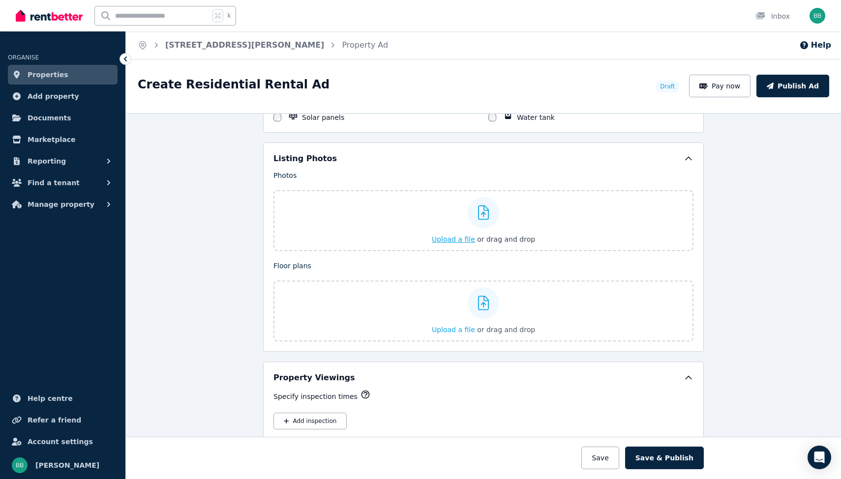
click at [461, 235] on span "Upload a file" at bounding box center [453, 239] width 43 height 8
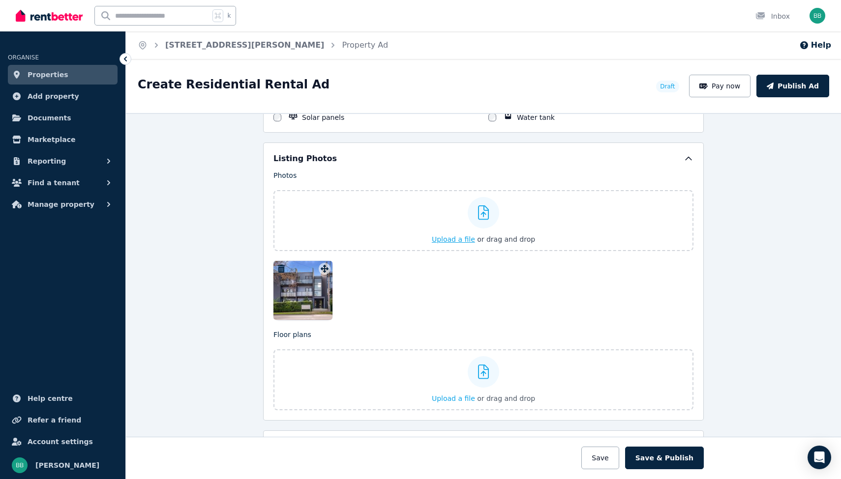
click at [451, 236] on span "Upload a file" at bounding box center [453, 239] width 43 height 8
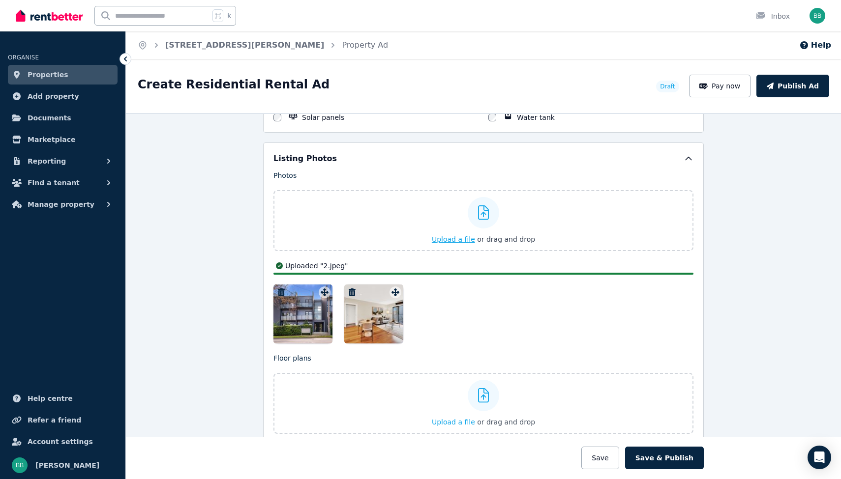
click at [462, 236] on span "Upload a file" at bounding box center [453, 239] width 43 height 8
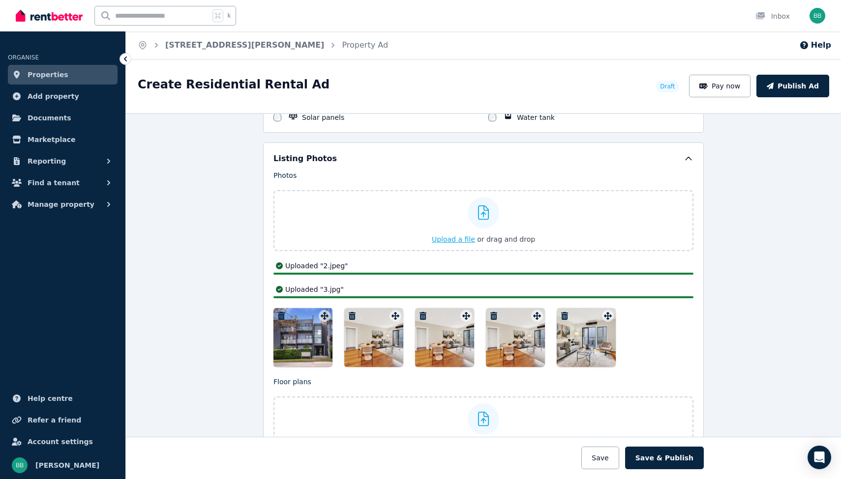
click at [460, 238] on span "Upload a file" at bounding box center [453, 239] width 43 height 8
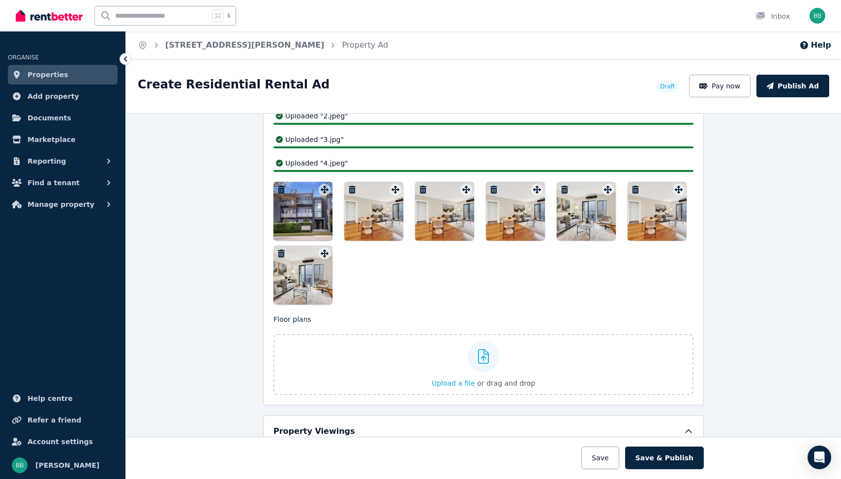
scroll to position [1278, 0]
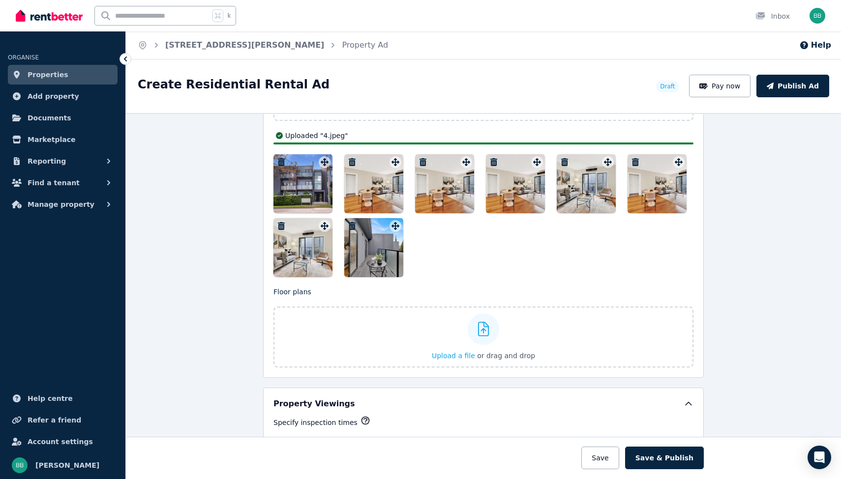
click at [308, 218] on div at bounding box center [302, 247] width 59 height 59
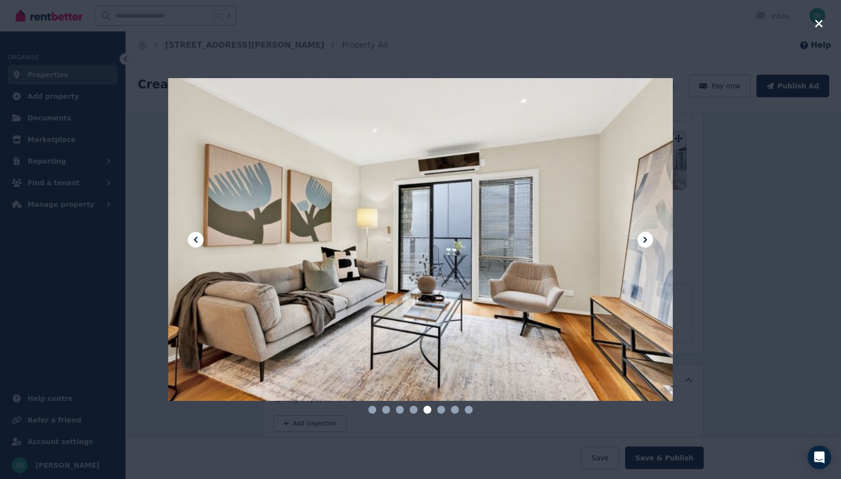
click at [647, 236] on icon at bounding box center [645, 240] width 12 height 12
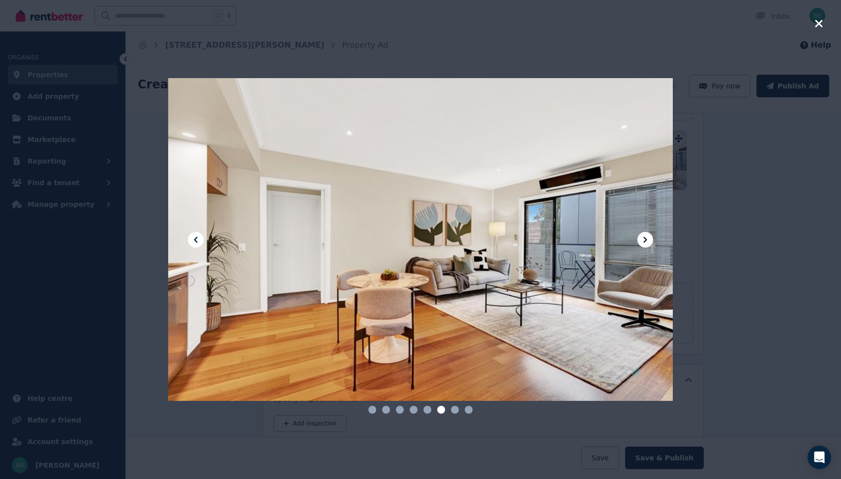
click at [647, 236] on icon at bounding box center [645, 240] width 12 height 12
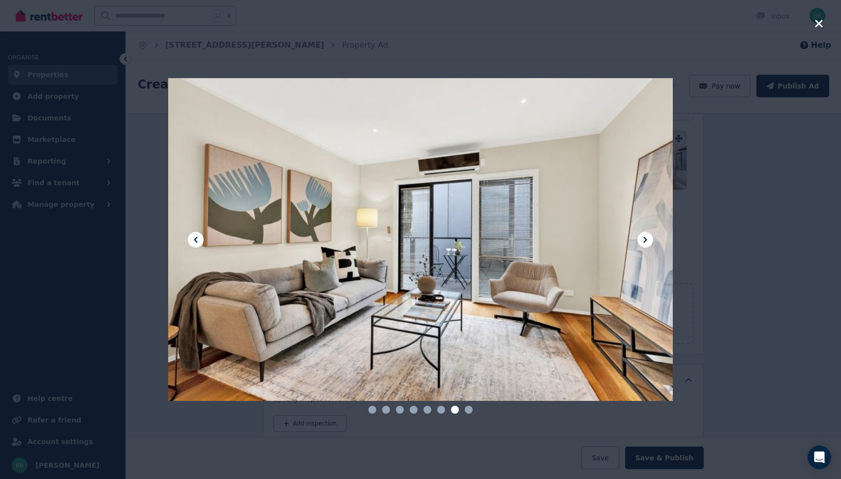
click at [647, 236] on icon at bounding box center [645, 240] width 12 height 12
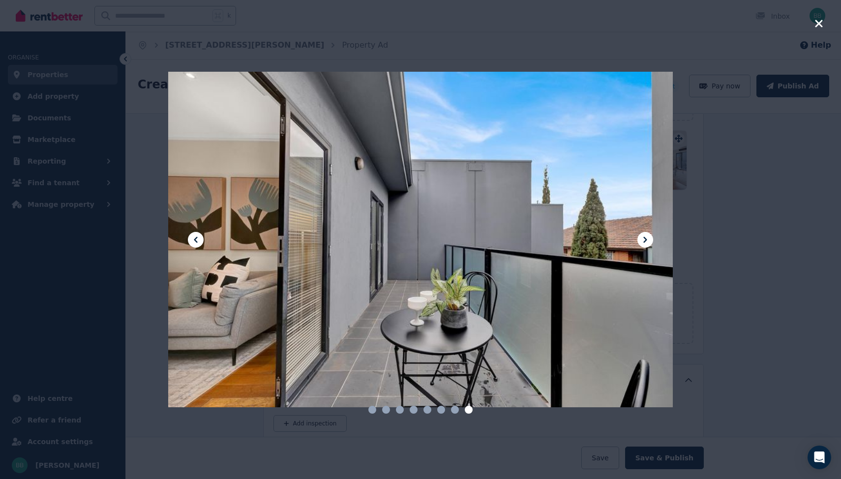
click at [647, 236] on icon at bounding box center [645, 240] width 12 height 12
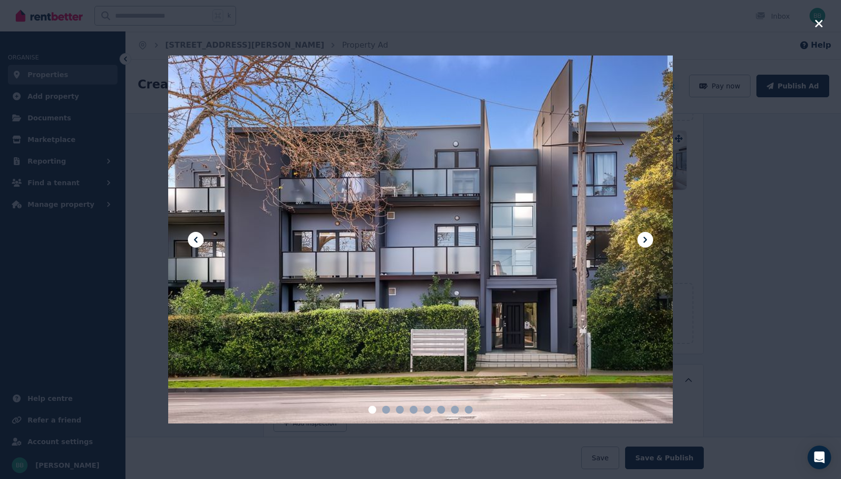
click at [647, 236] on icon at bounding box center [645, 240] width 12 height 12
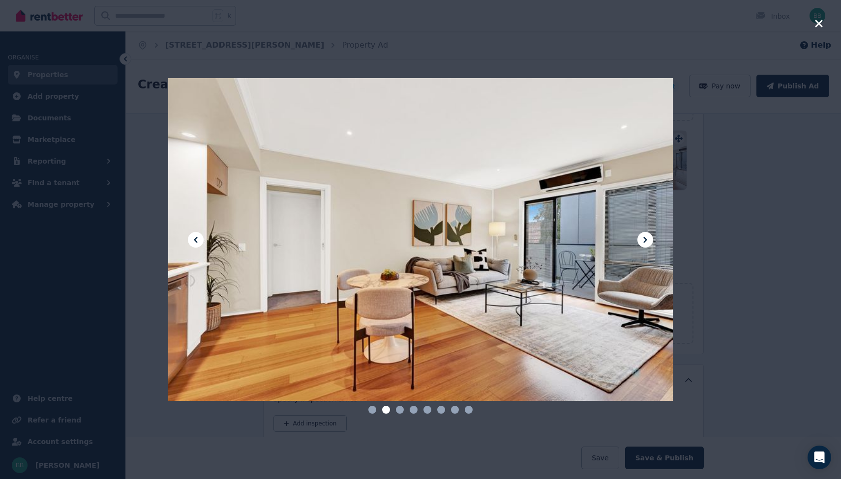
click at [647, 236] on icon at bounding box center [645, 240] width 12 height 12
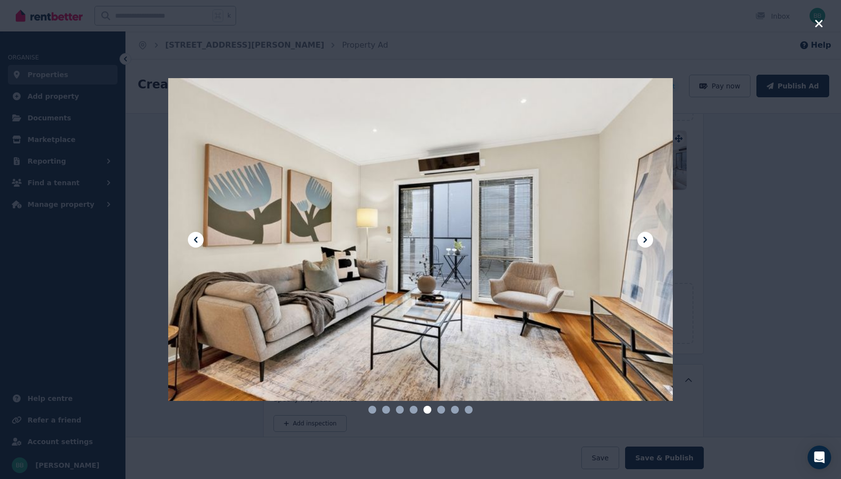
click at [647, 236] on icon at bounding box center [645, 240] width 12 height 12
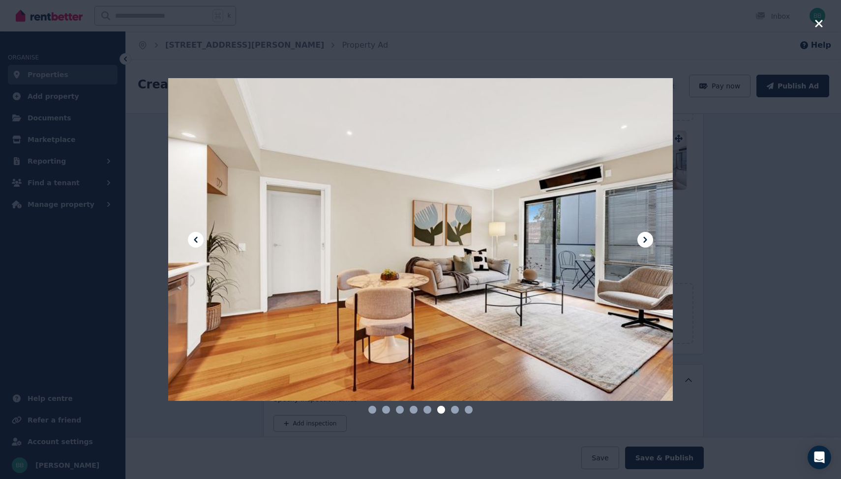
click at [647, 236] on icon at bounding box center [645, 240] width 12 height 12
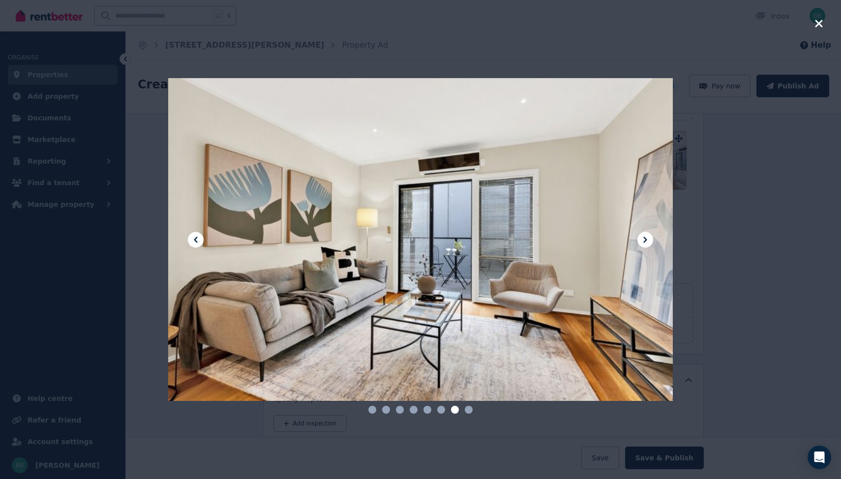
click at [647, 236] on icon at bounding box center [645, 240] width 12 height 12
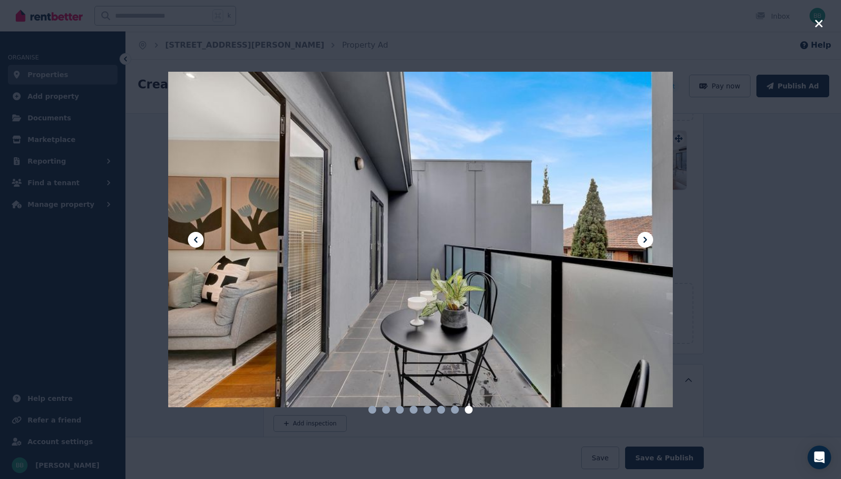
click at [647, 236] on icon at bounding box center [645, 240] width 12 height 12
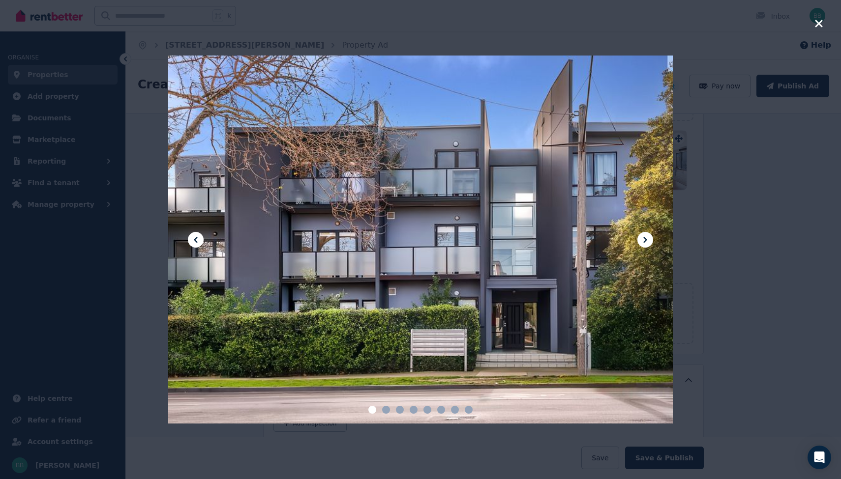
click at [647, 236] on icon at bounding box center [645, 240] width 12 height 12
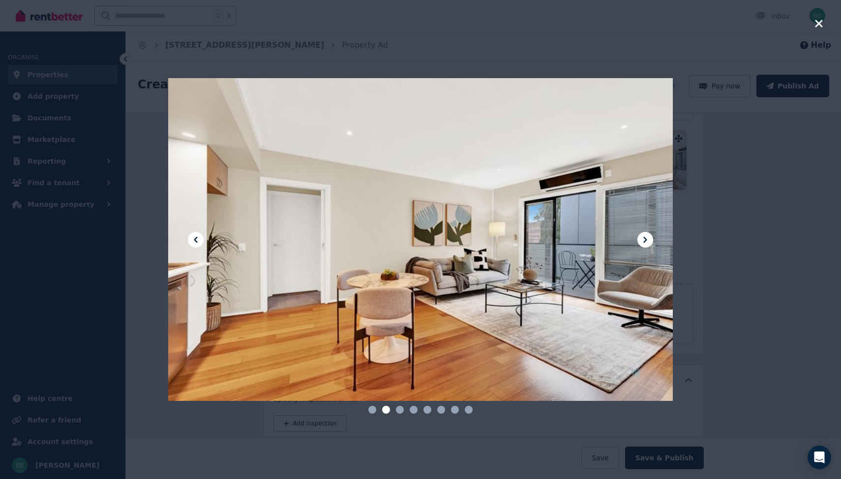
click at [729, 213] on div at bounding box center [420, 239] width 841 height 479
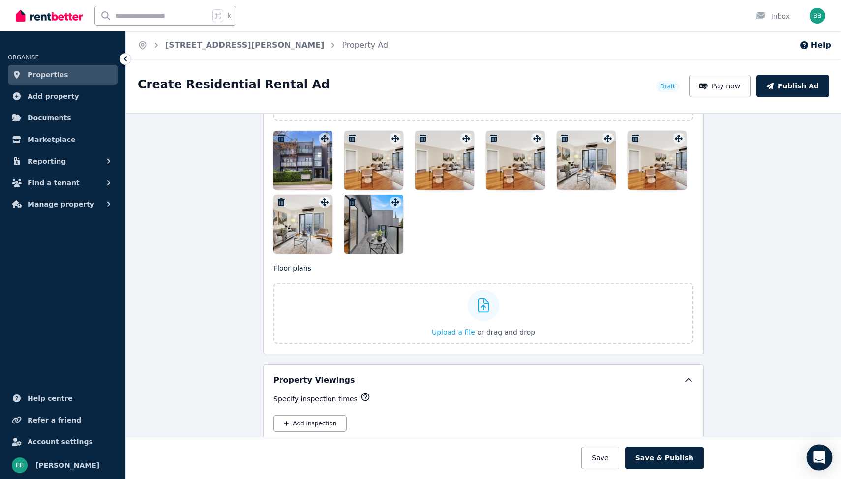
click at [817, 456] on icon "Open Intercom Messenger" at bounding box center [818, 457] width 11 height 13
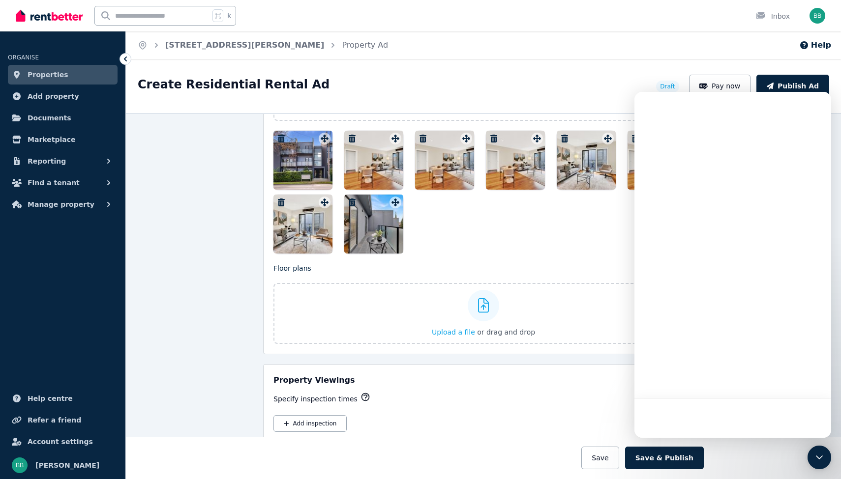
scroll to position [0, 0]
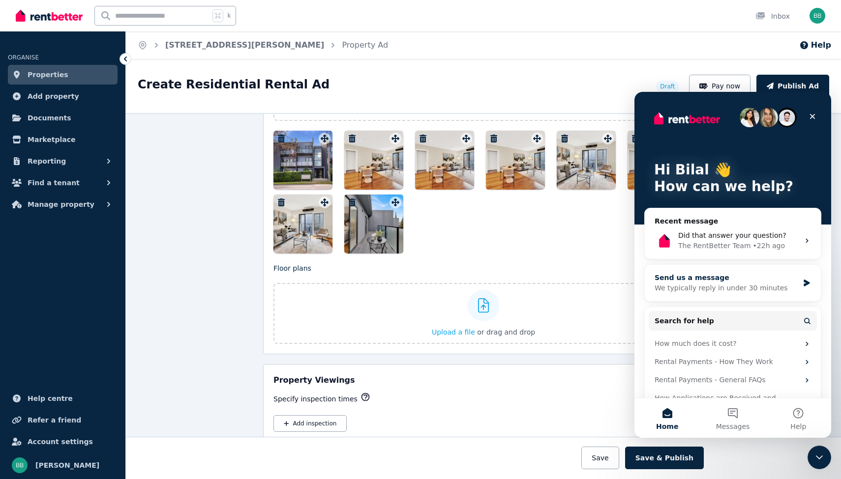
click at [716, 285] on div "We typically reply in under 30 minutes" at bounding box center [726, 288] width 144 height 10
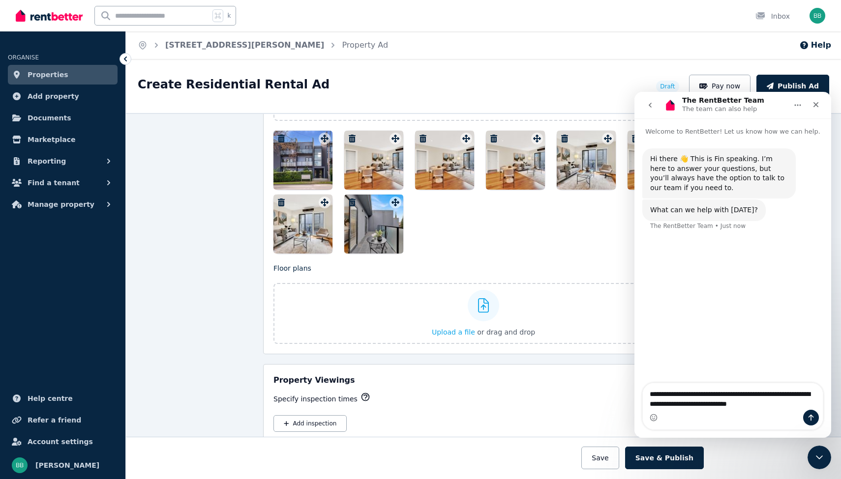
click at [668, 404] on textarea "**********" at bounding box center [733, 396] width 180 height 27
click at [785, 402] on textarea "**********" at bounding box center [733, 396] width 180 height 27
type textarea "**********"
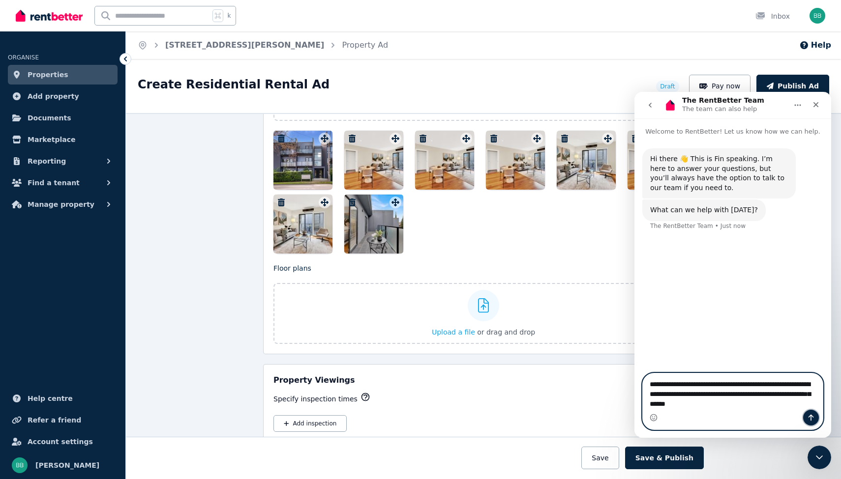
click at [813, 418] on icon "Send a message…" at bounding box center [811, 418] width 8 height 8
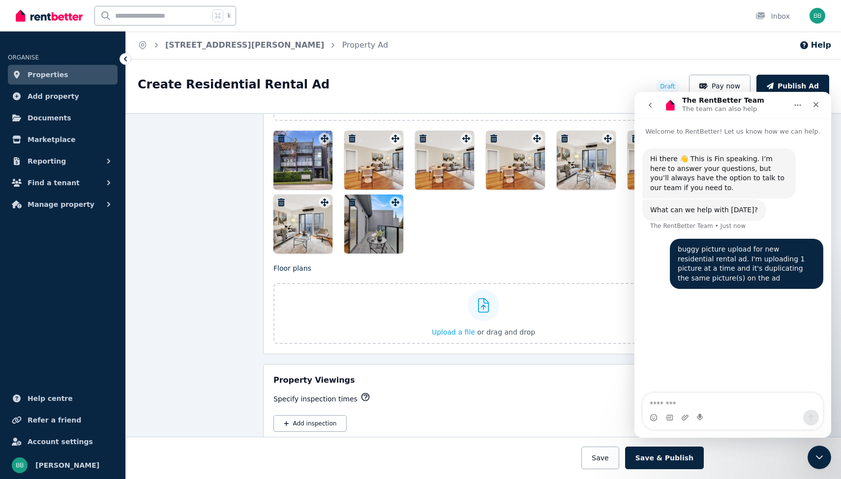
click at [545, 220] on div at bounding box center [483, 192] width 420 height 123
click at [451, 334] on span "Upload a file" at bounding box center [453, 332] width 43 height 8
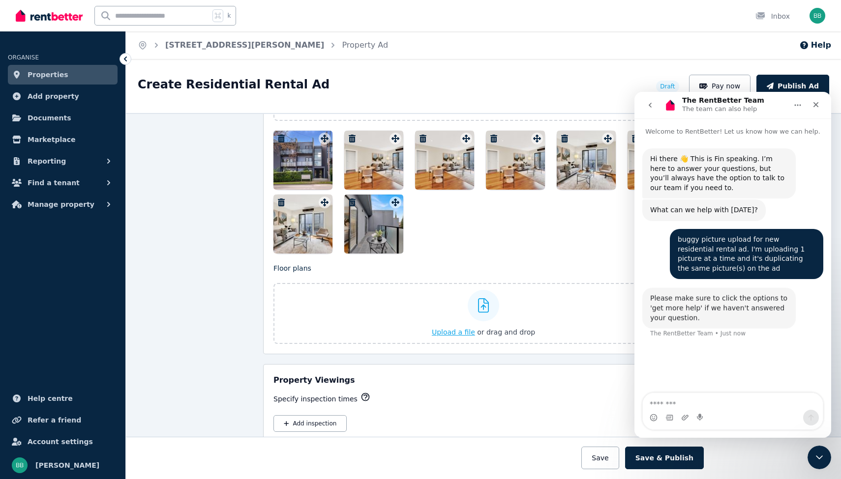
click at [463, 331] on span "Upload a file" at bounding box center [453, 332] width 43 height 8
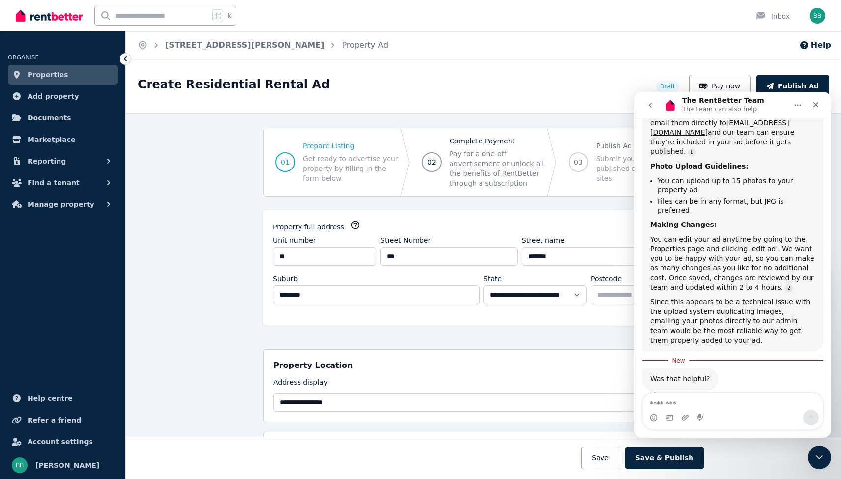
click at [476, 166] on span "Pay for a one-off advertisement or unlock all the benefits of RentBetter throug…" at bounding box center [496, 168] width 95 height 39
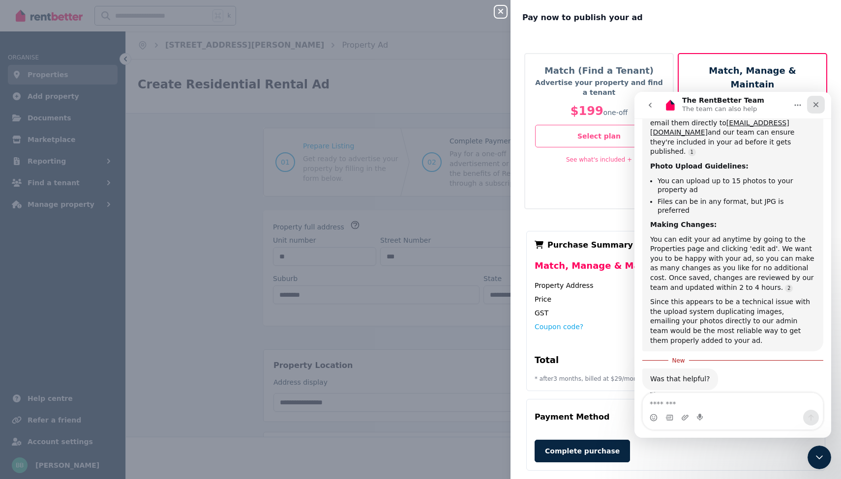
click at [815, 103] on icon "Close" at bounding box center [816, 105] width 8 height 8
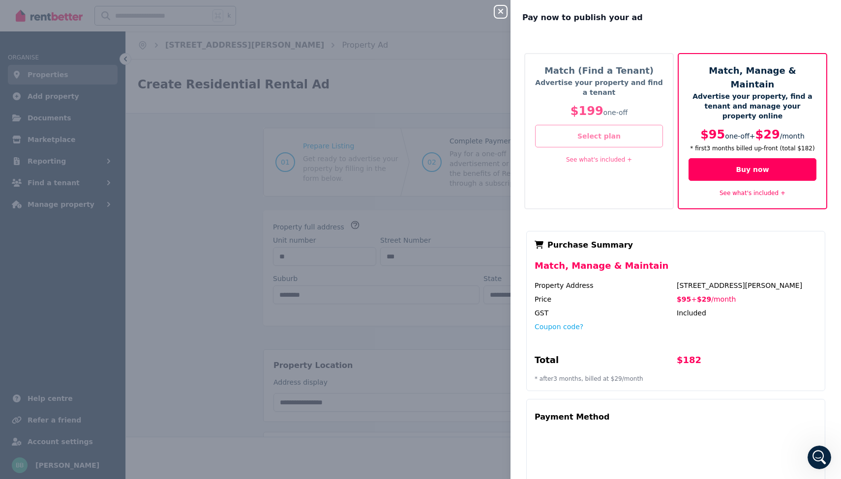
click at [613, 136] on button "Select plan" at bounding box center [599, 136] width 128 height 23
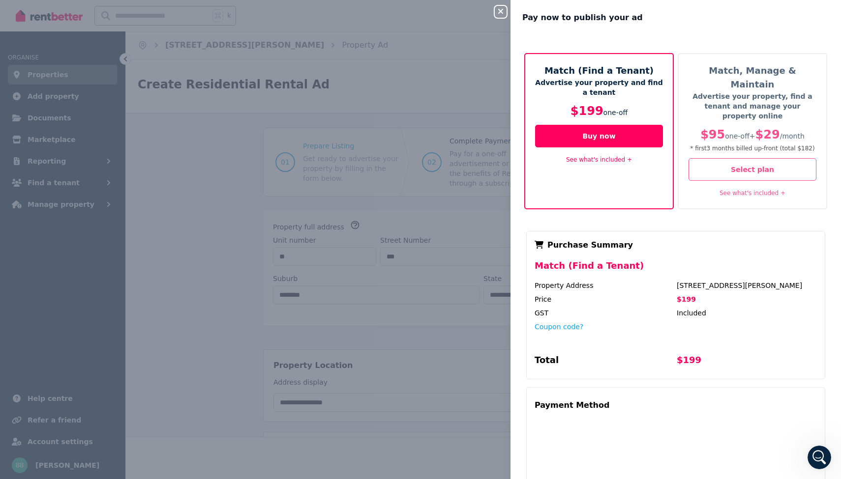
click at [615, 162] on link "See what's included +" at bounding box center [599, 159] width 66 height 7
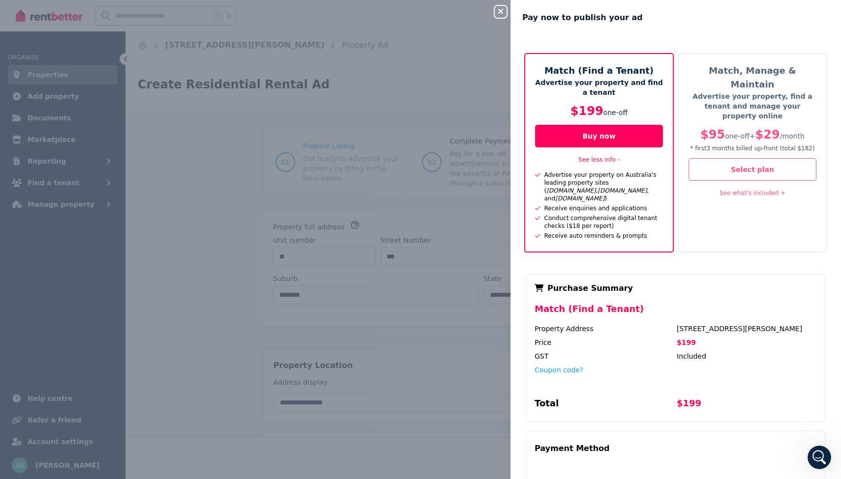
click at [501, 13] on icon "button" at bounding box center [501, 11] width 12 height 8
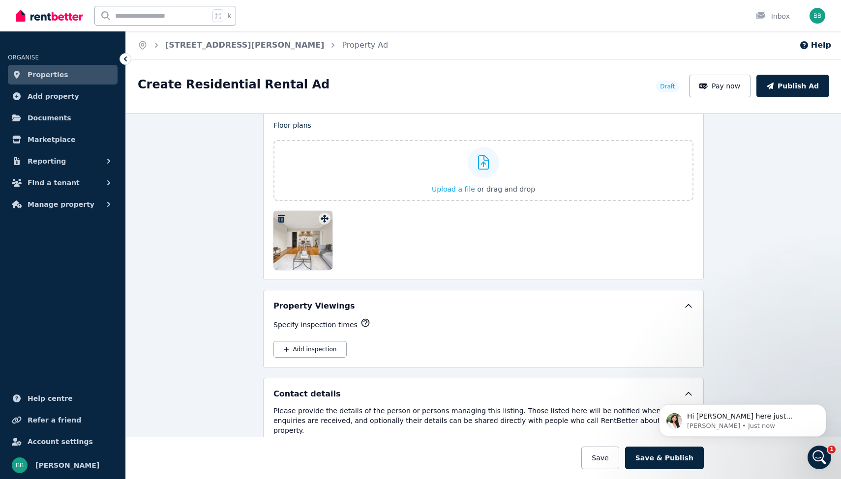
scroll to position [1819, 0]
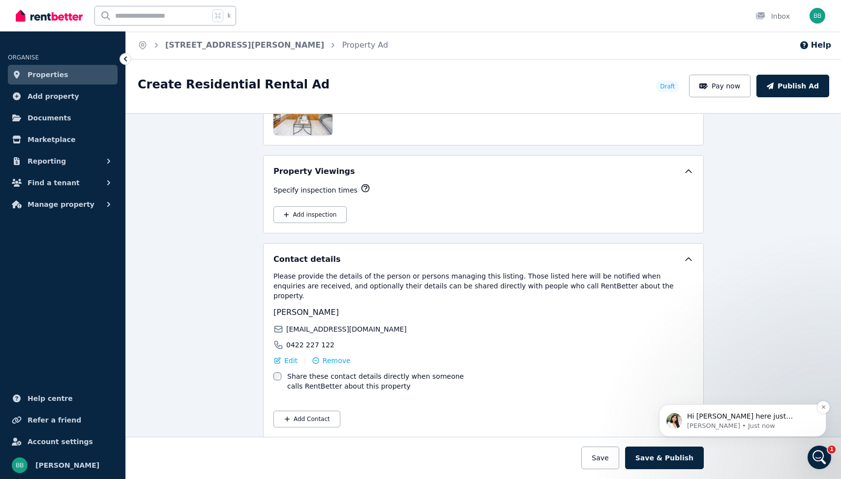
click at [724, 420] on p "Hi [PERSON_NAME] here just jumping in. I’ve asked the team to look into this an…" at bounding box center [750, 417] width 127 height 10
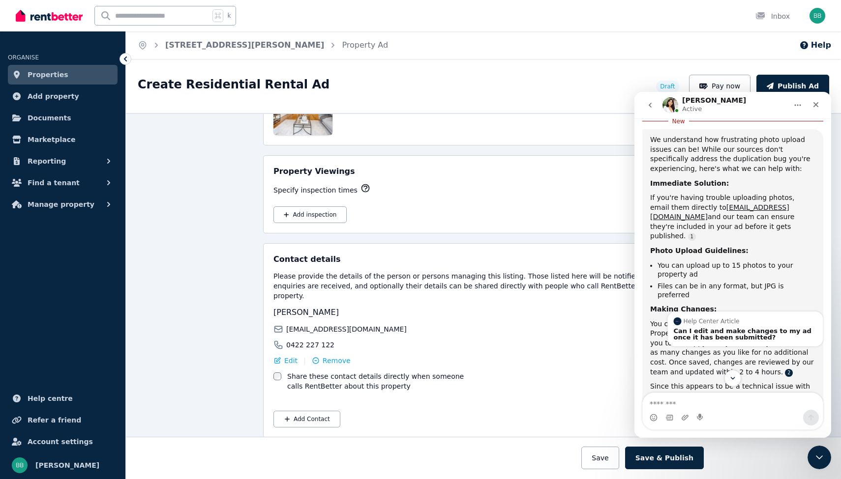
scroll to position [354, 0]
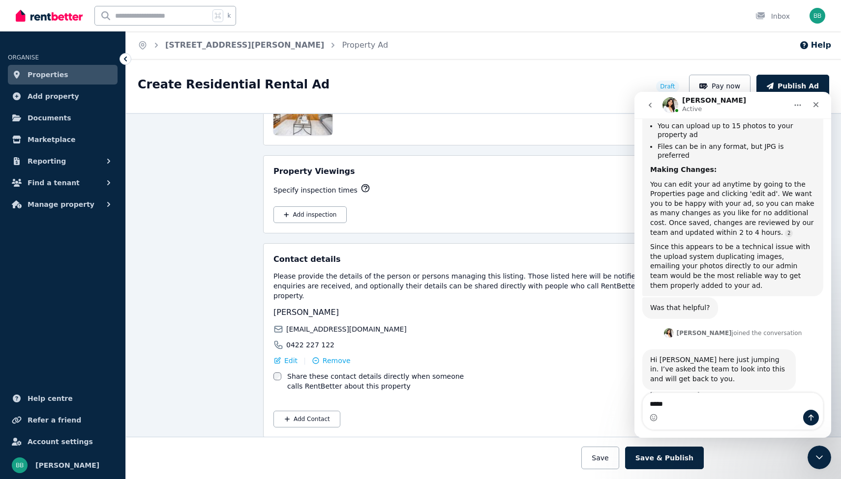
type textarea "******"
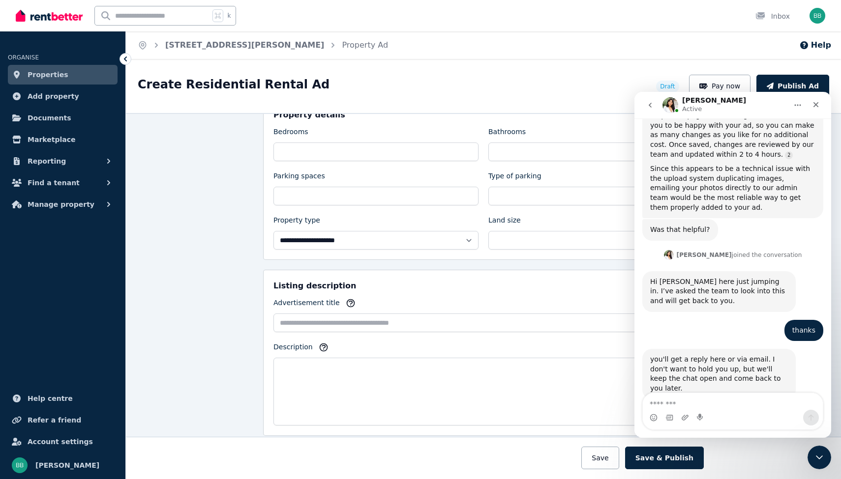
scroll to position [395, 0]
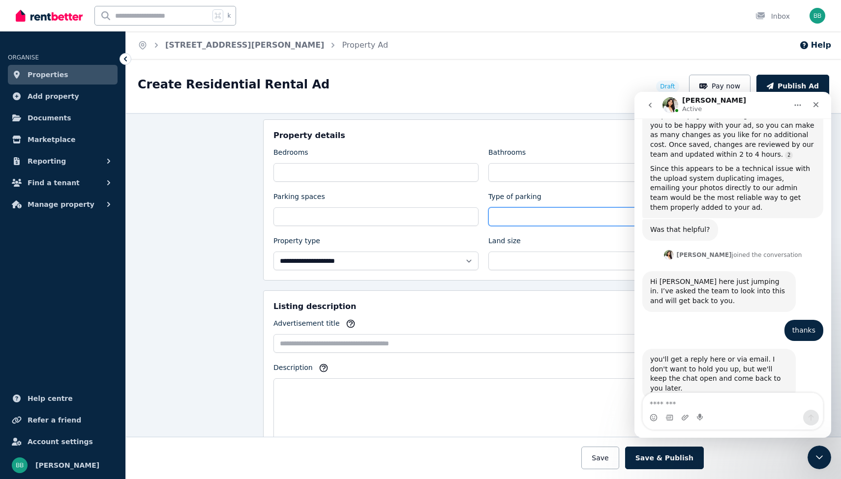
click at [519, 218] on select "**********" at bounding box center [590, 216] width 205 height 19
click at [509, 223] on select "**********" at bounding box center [590, 216] width 205 height 19
click at [531, 203] on label "Type of parking" at bounding box center [514, 199] width 53 height 14
click at [531, 207] on select "**********" at bounding box center [590, 216] width 205 height 19
click at [529, 214] on select "**********" at bounding box center [590, 216] width 205 height 19
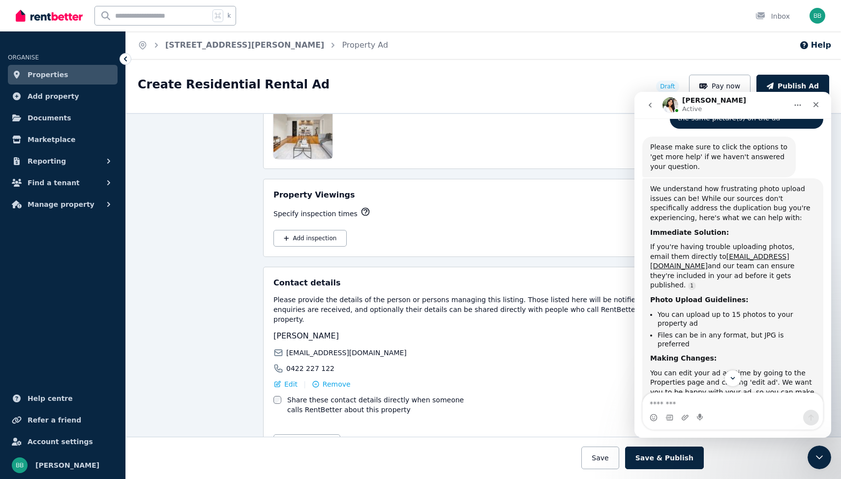
scroll to position [1940, 0]
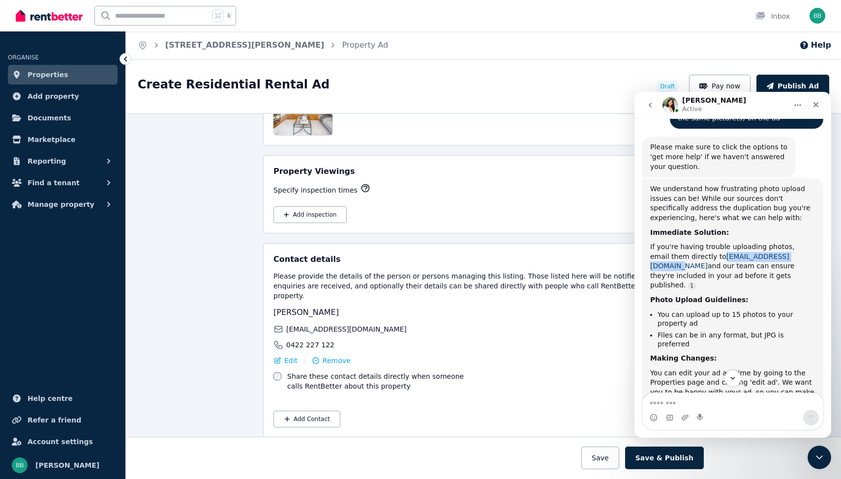
drag, startPoint x: 784, startPoint y: 255, endPoint x: 702, endPoint y: 257, distance: 82.1
click at [702, 257] on div "If you're having trouble uploading photos, email them directly to [EMAIL_ADDRES…" at bounding box center [732, 266] width 165 height 48
copy link "[EMAIL_ADDRESS][DOMAIN_NAME]"
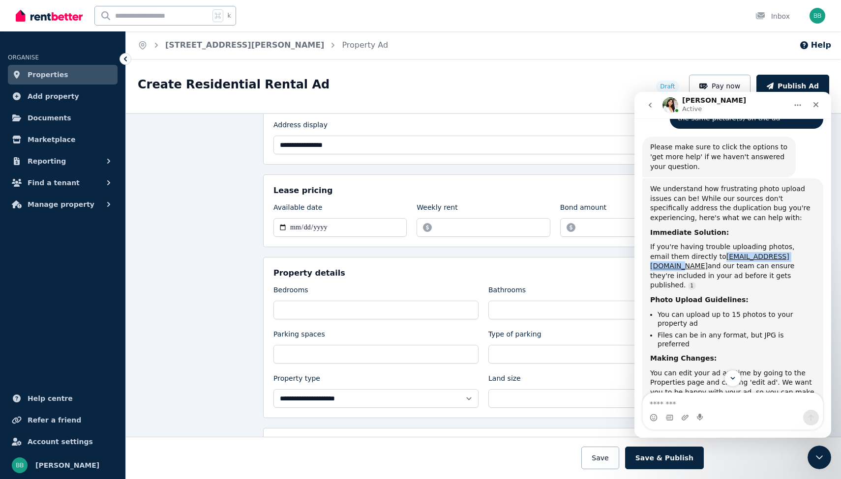
scroll to position [0, 0]
